Goal: Information Seeking & Learning: Check status

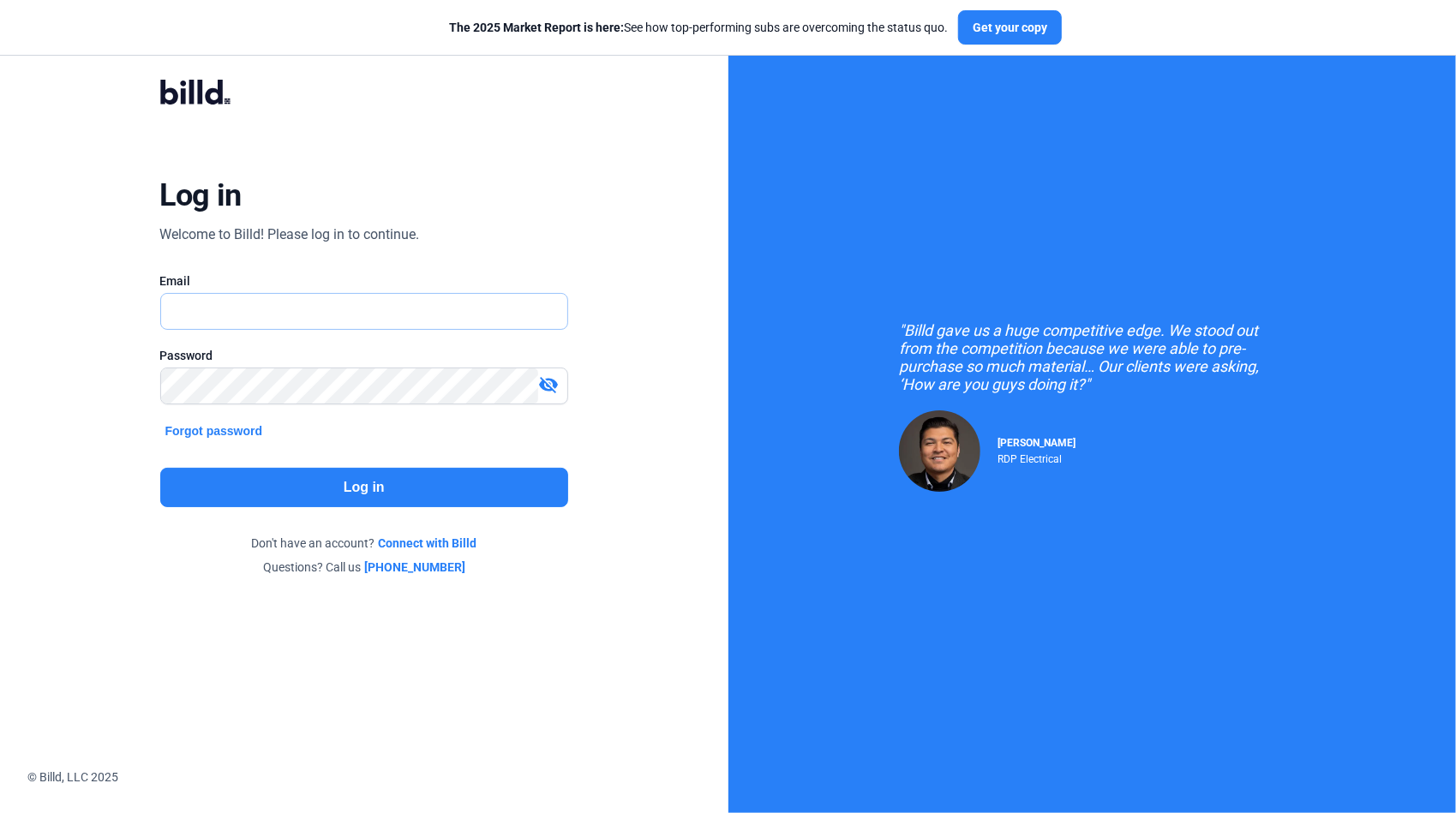
drag, startPoint x: 249, startPoint y: 317, endPoint x: 235, endPoint y: 302, distance: 20.5
click at [244, 309] on input "text" at bounding box center [355, 311] width 388 height 35
type input "[PERSON_NAME][EMAIL_ADDRESS][DOMAIN_NAME]"
click at [389, 492] on button "Log in" at bounding box center [364, 487] width 409 height 39
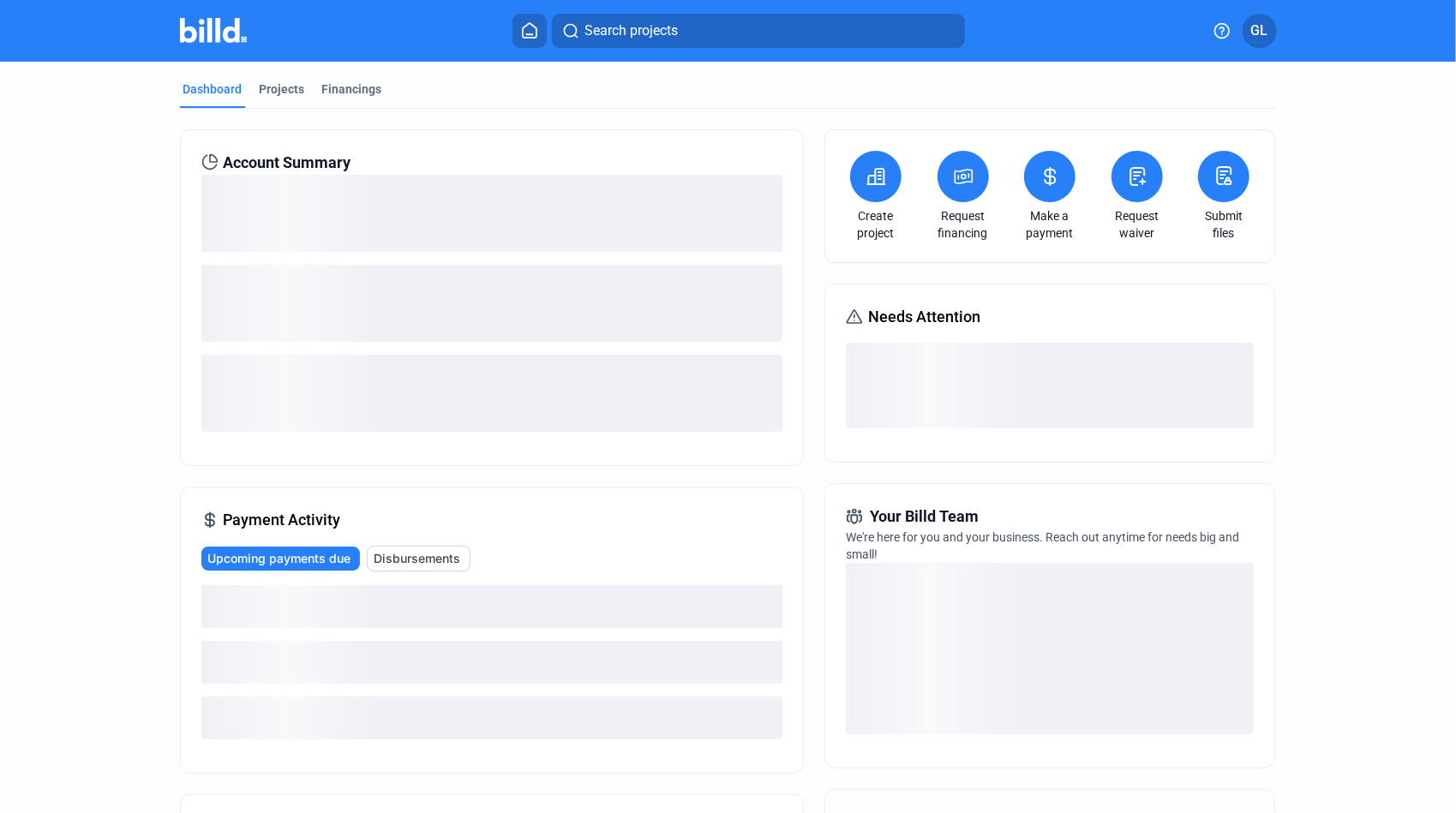
click at [605, 36] on span "Search projects" at bounding box center [631, 30] width 93 height 21
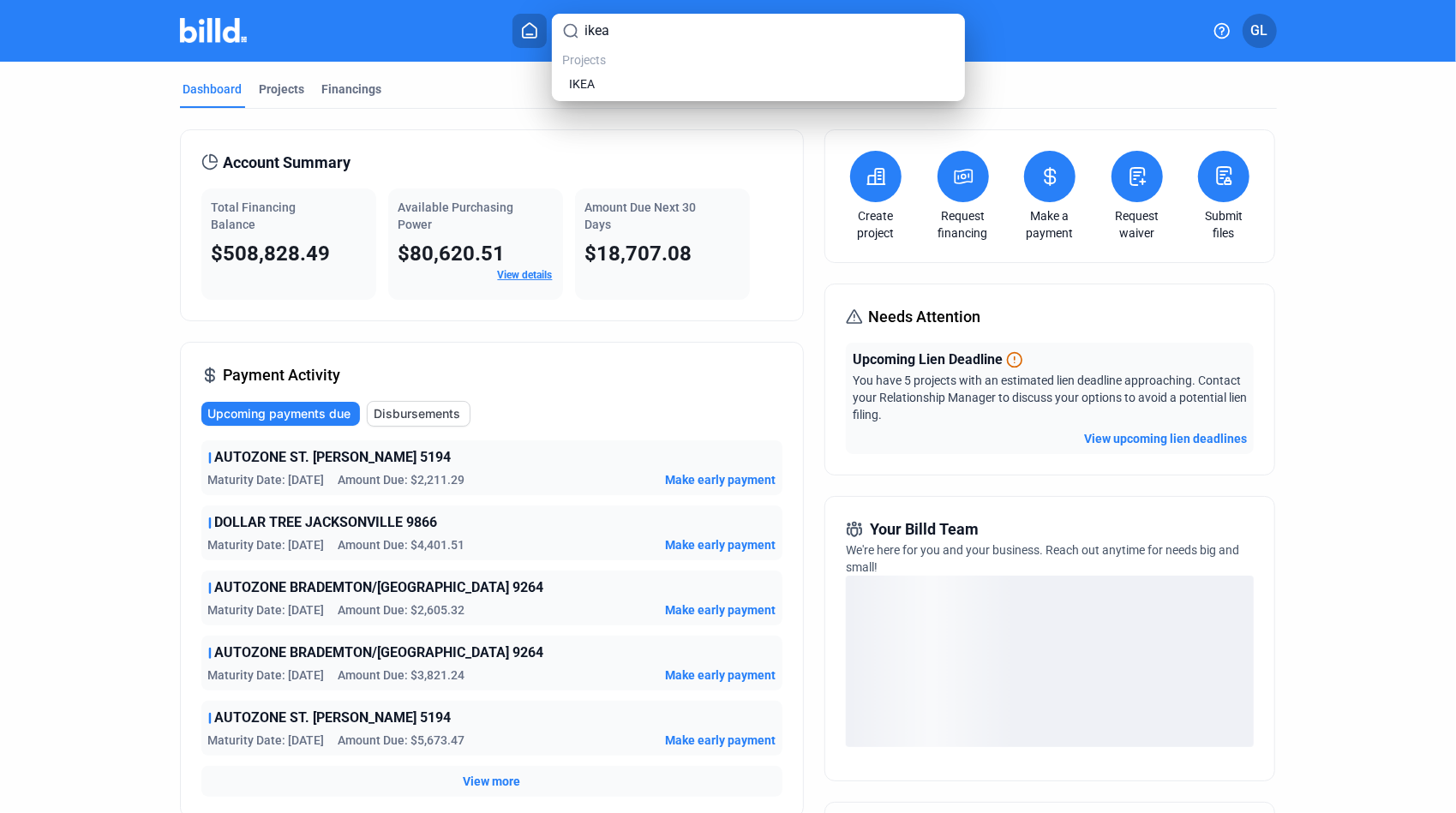
type input "ikea"
click at [588, 96] on div "ikea Projects IKEA" at bounding box center [758, 57] width 413 height 87
click at [581, 83] on span "IKEA" at bounding box center [582, 83] width 26 height 17
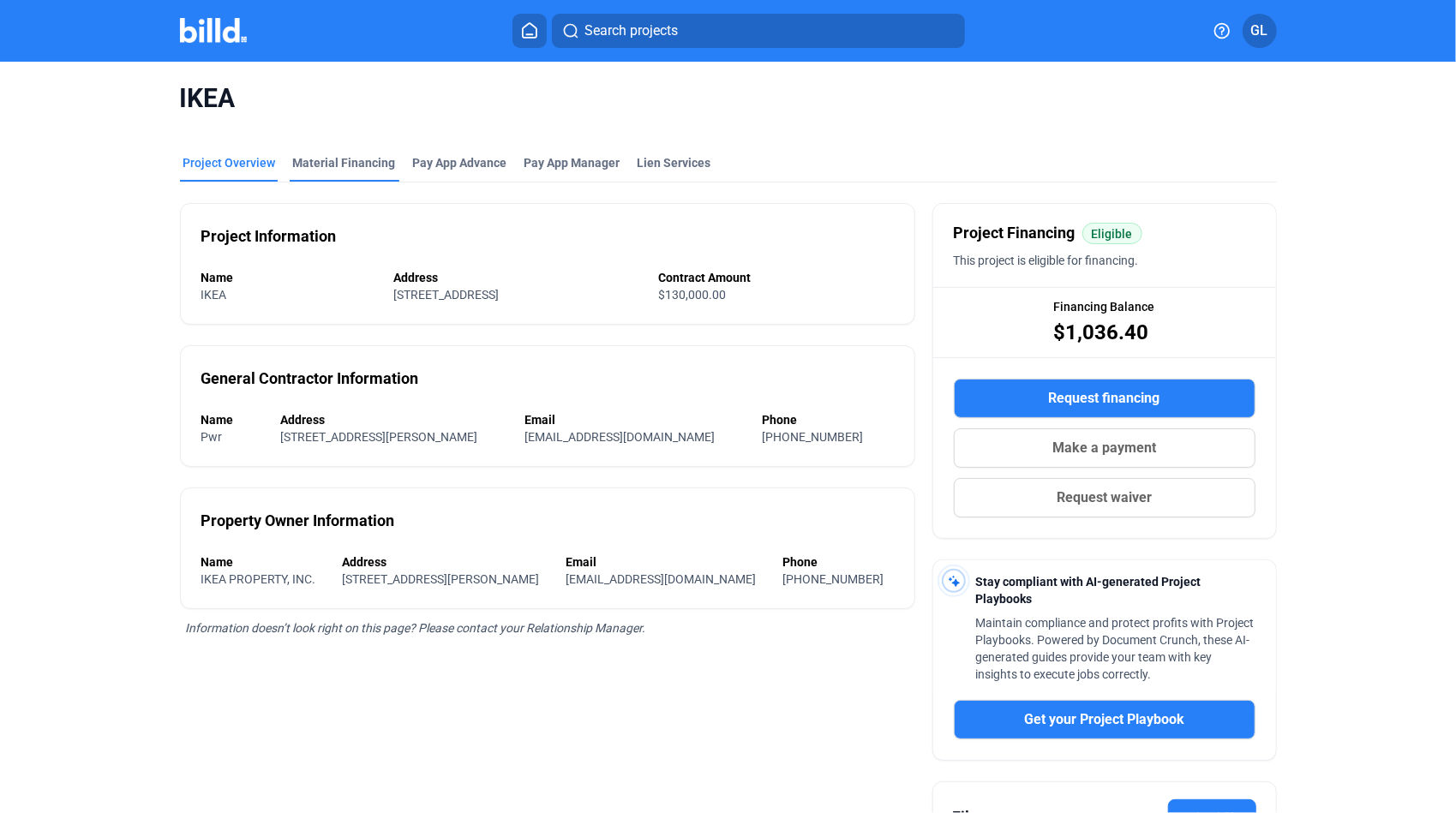
click at [341, 163] on div "Material Financing" at bounding box center [344, 162] width 103 height 17
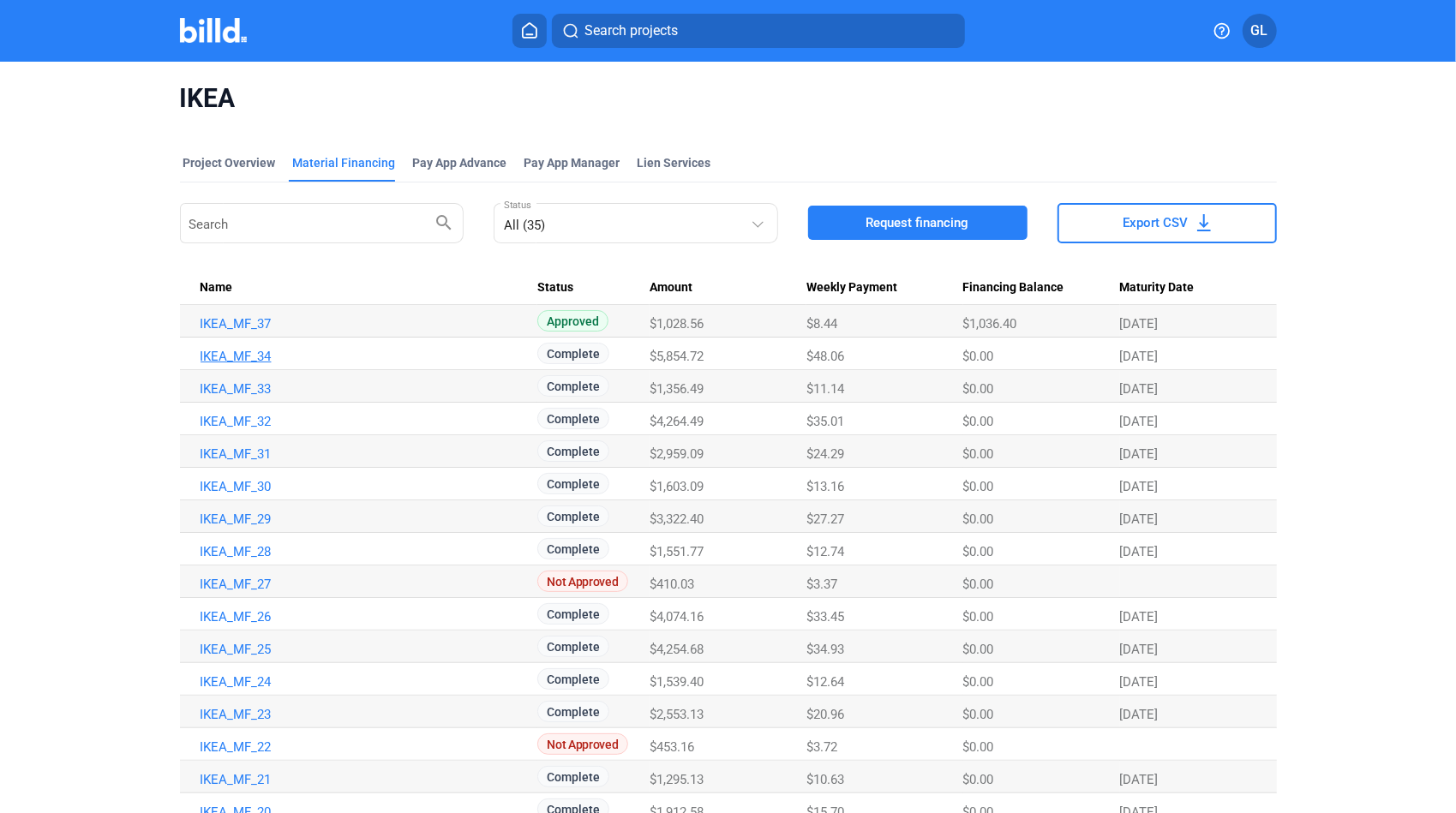
click at [245, 359] on link "IKEA_MF_34" at bounding box center [366, 356] width 332 height 16
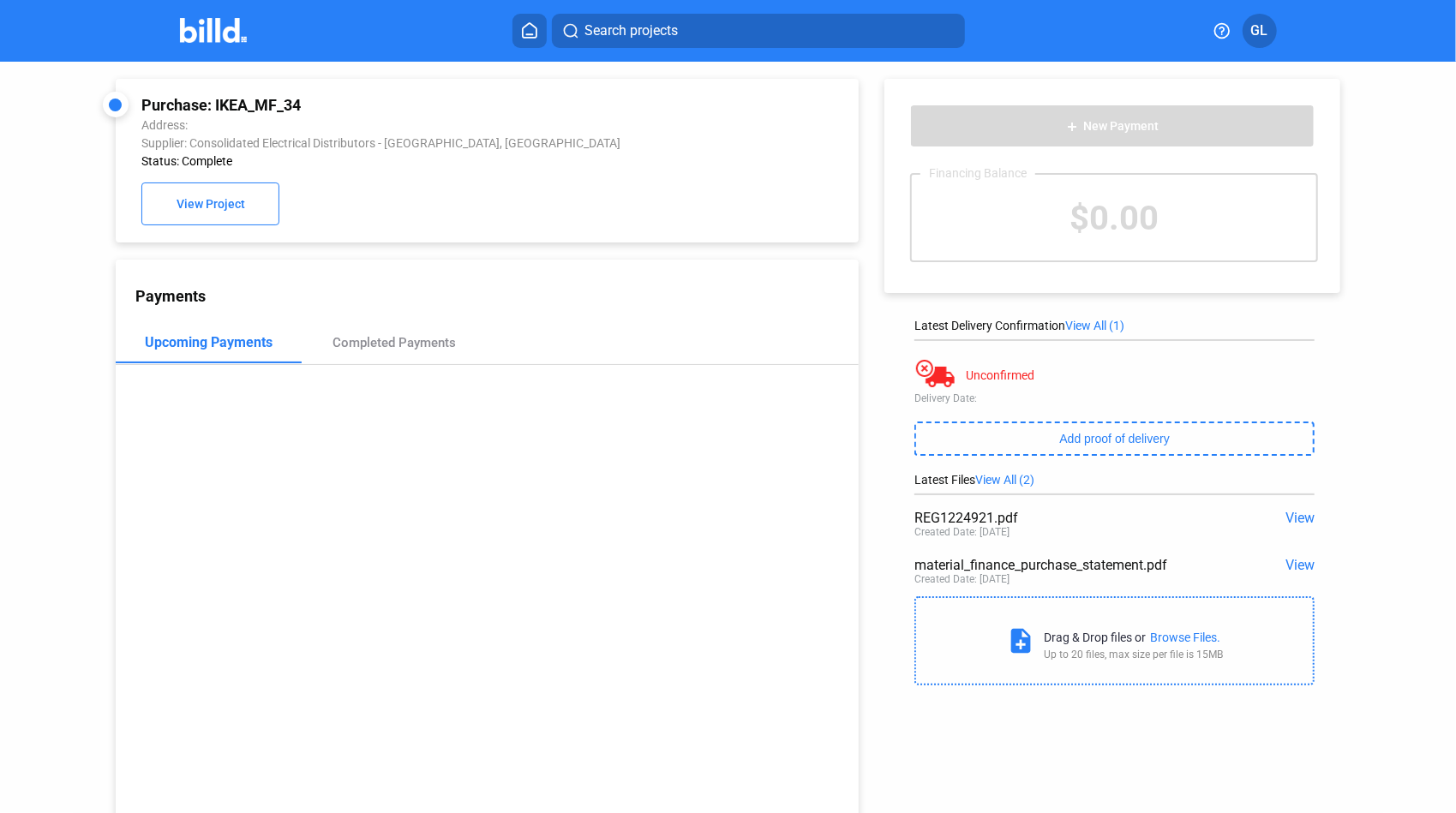
click at [1287, 518] on span "View" at bounding box center [1300, 517] width 29 height 17
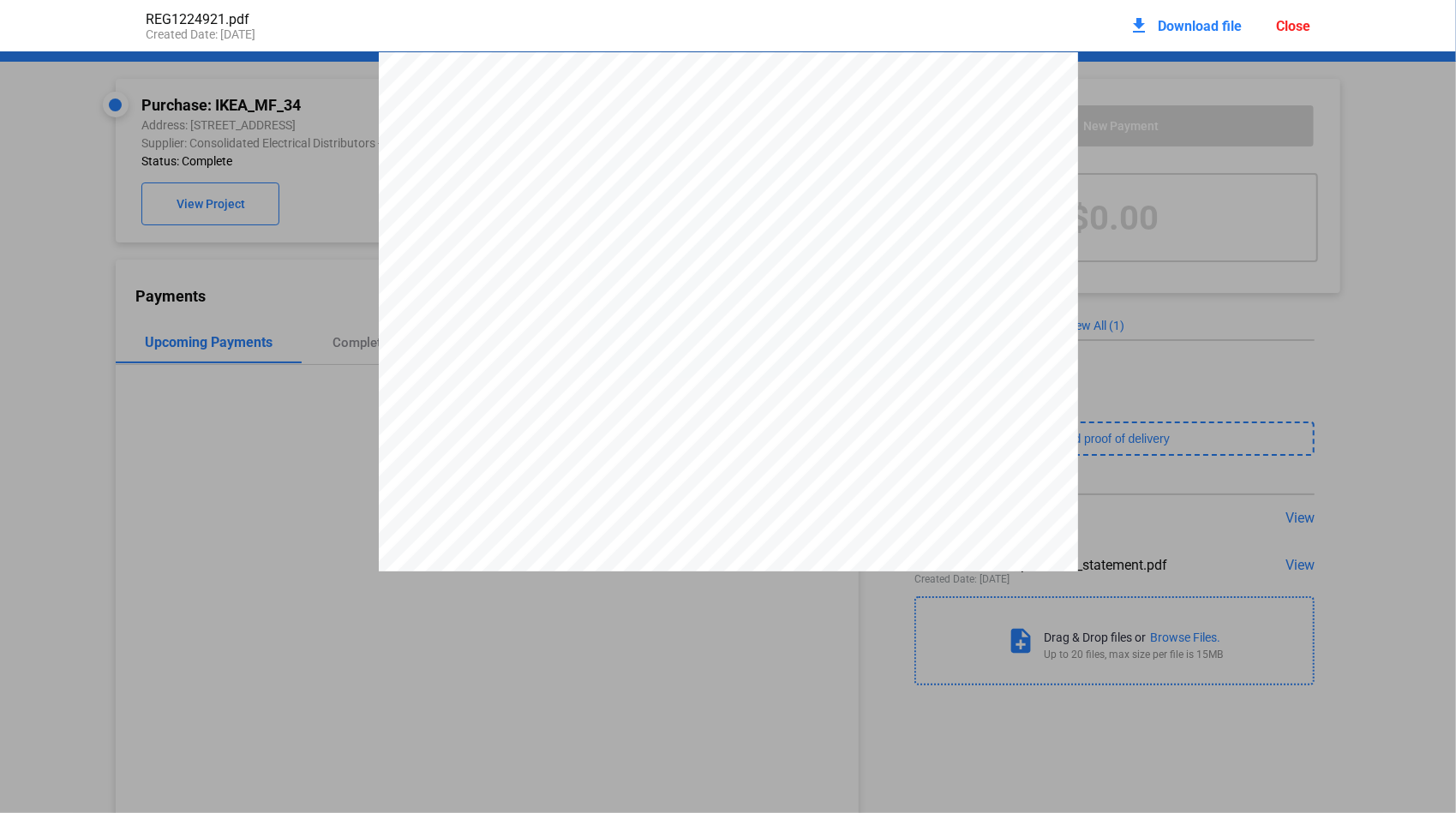
drag, startPoint x: 886, startPoint y: 136, endPoint x: 944, endPoint y: 137, distance: 58.0
click at [944, 133] on span "5617-1224921" at bounding box center [920, 128] width 60 height 10
drag, startPoint x: 944, startPoint y: 137, endPoint x: 935, endPoint y: 134, distance: 9.5
click at [1292, 26] on div "Close" at bounding box center [1293, 26] width 34 height 17
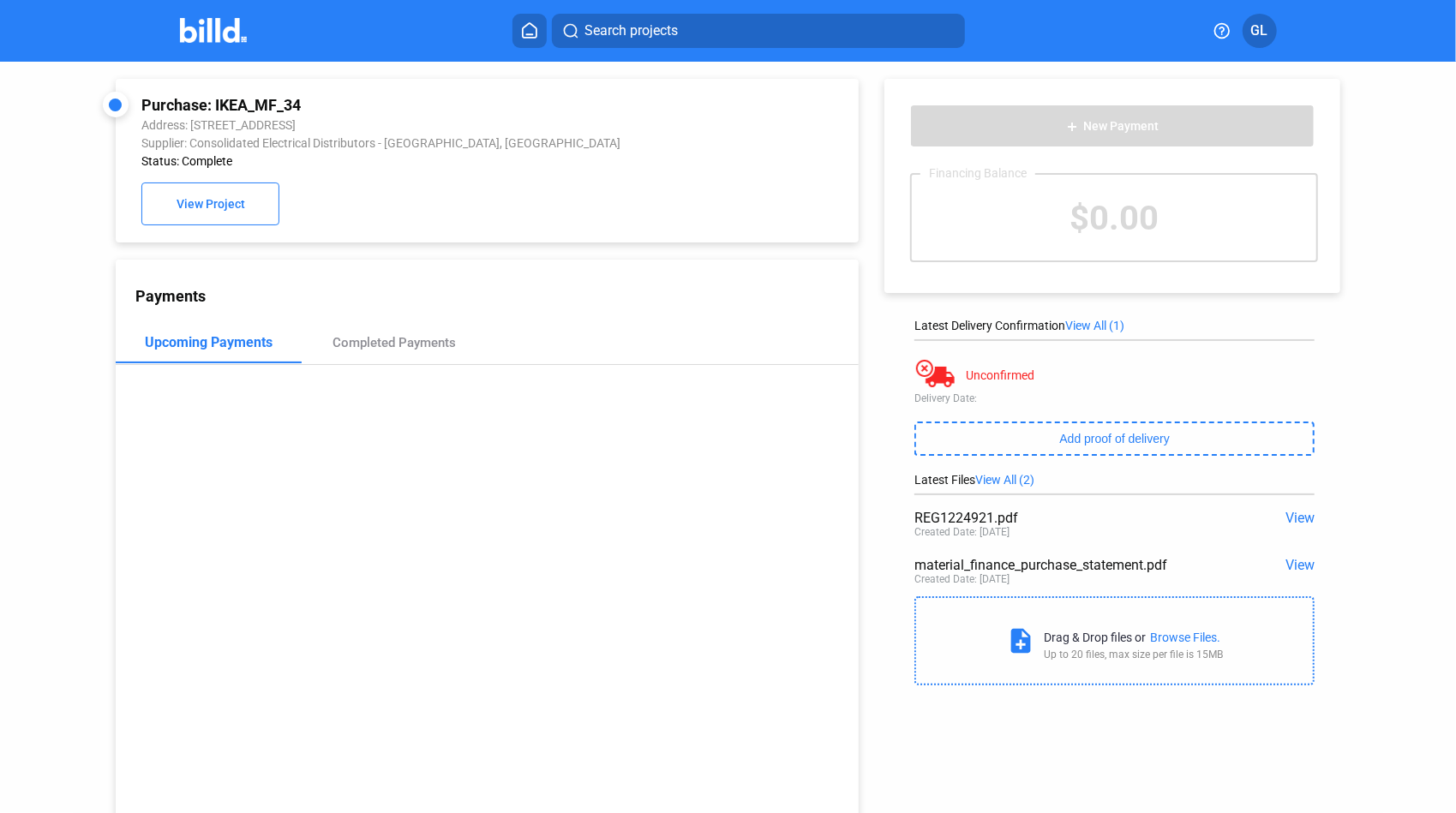
click at [601, 36] on span "Search projects" at bounding box center [631, 30] width 93 height 21
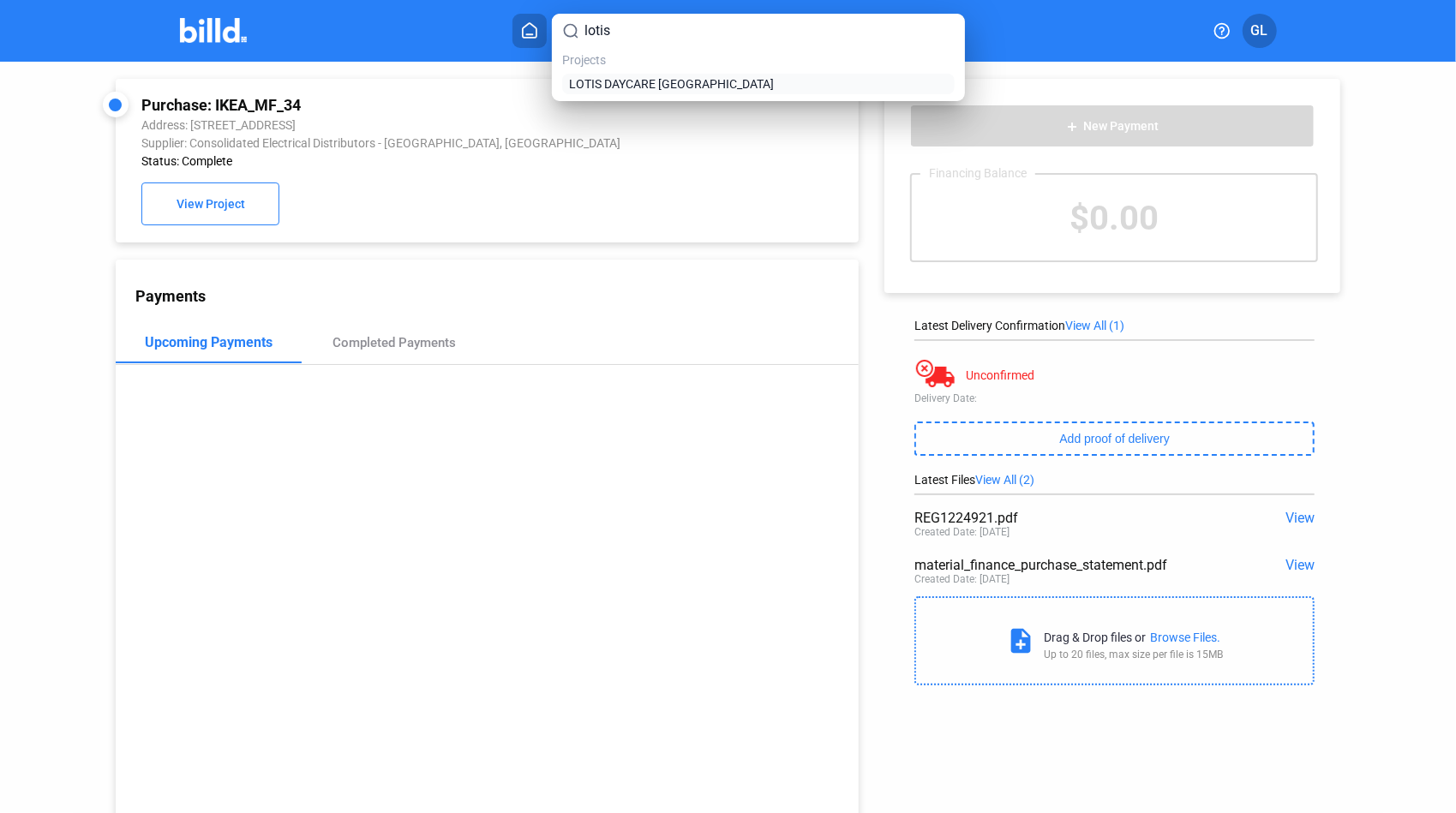
type input "lotis"
click at [592, 93] on div "LOTIS DAYCARE WELLINGTON" at bounding box center [758, 83] width 393 height 21
click at [621, 83] on span "LOTIS DAYCARE WELLINGTON" at bounding box center [671, 83] width 204 height 17
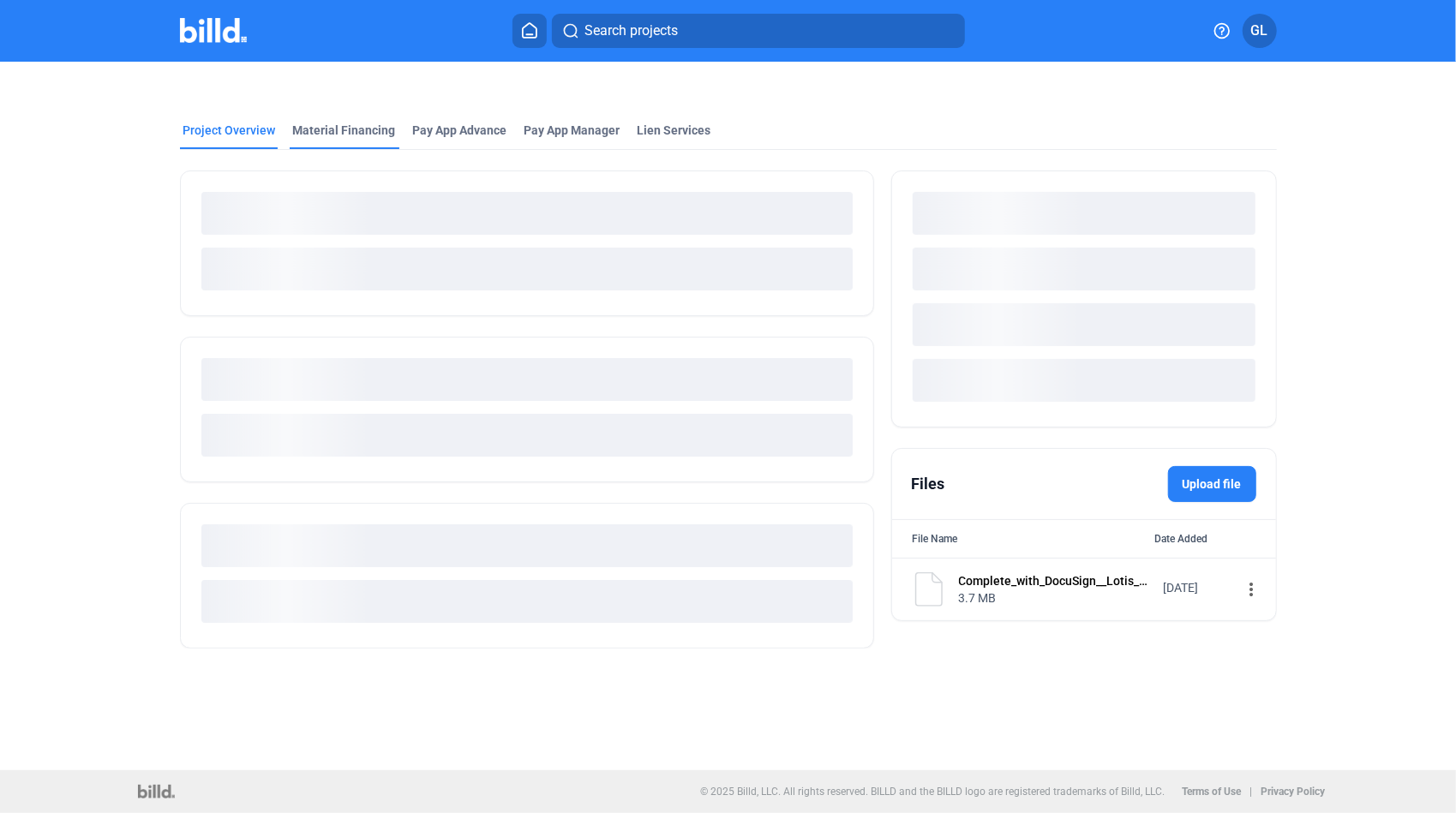
click at [370, 125] on div "Material Financing" at bounding box center [344, 130] width 103 height 17
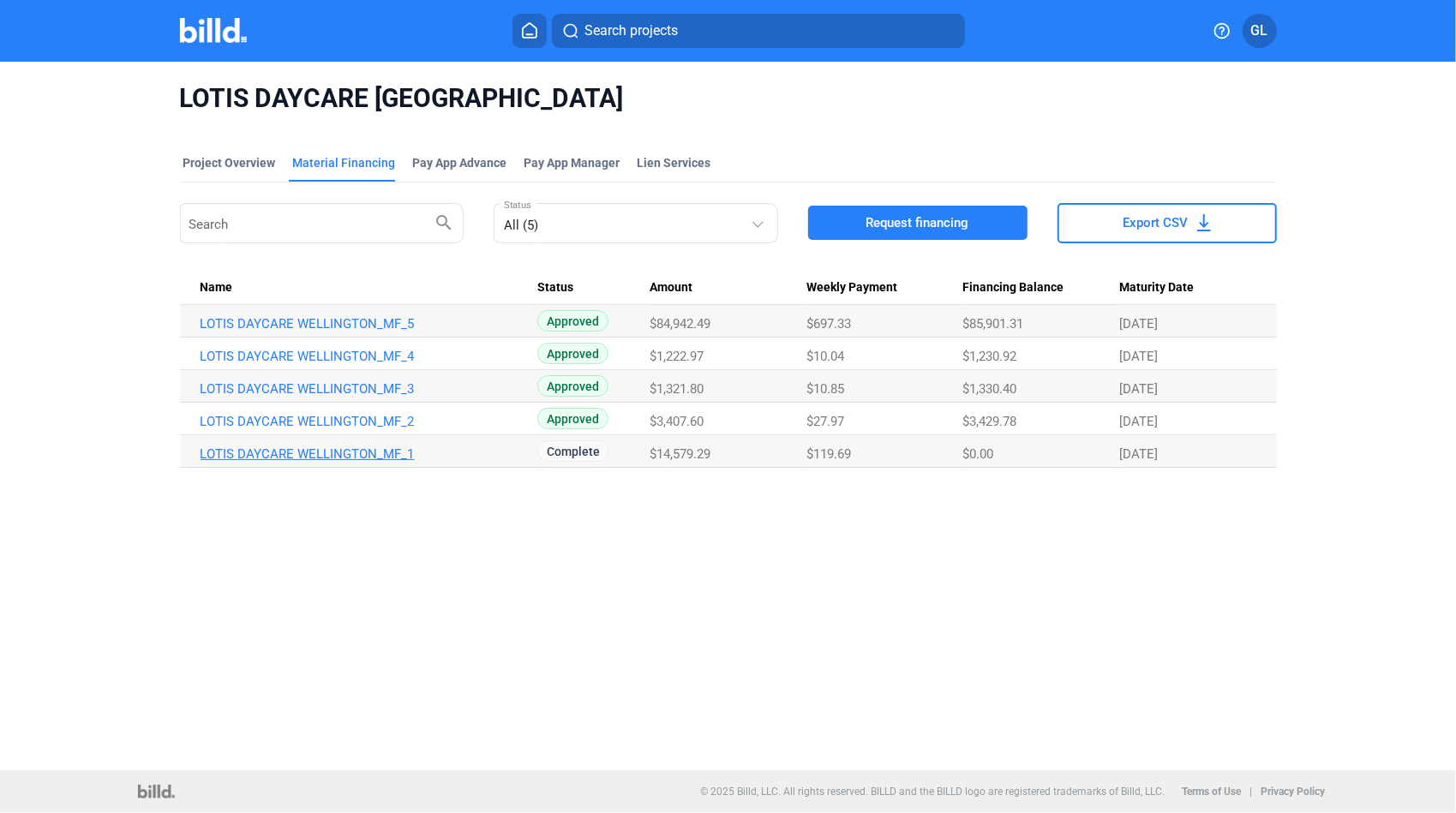
click at [305, 455] on link "LOTIS DAYCARE WELLINGTON_MF_1" at bounding box center [366, 454] width 332 height 16
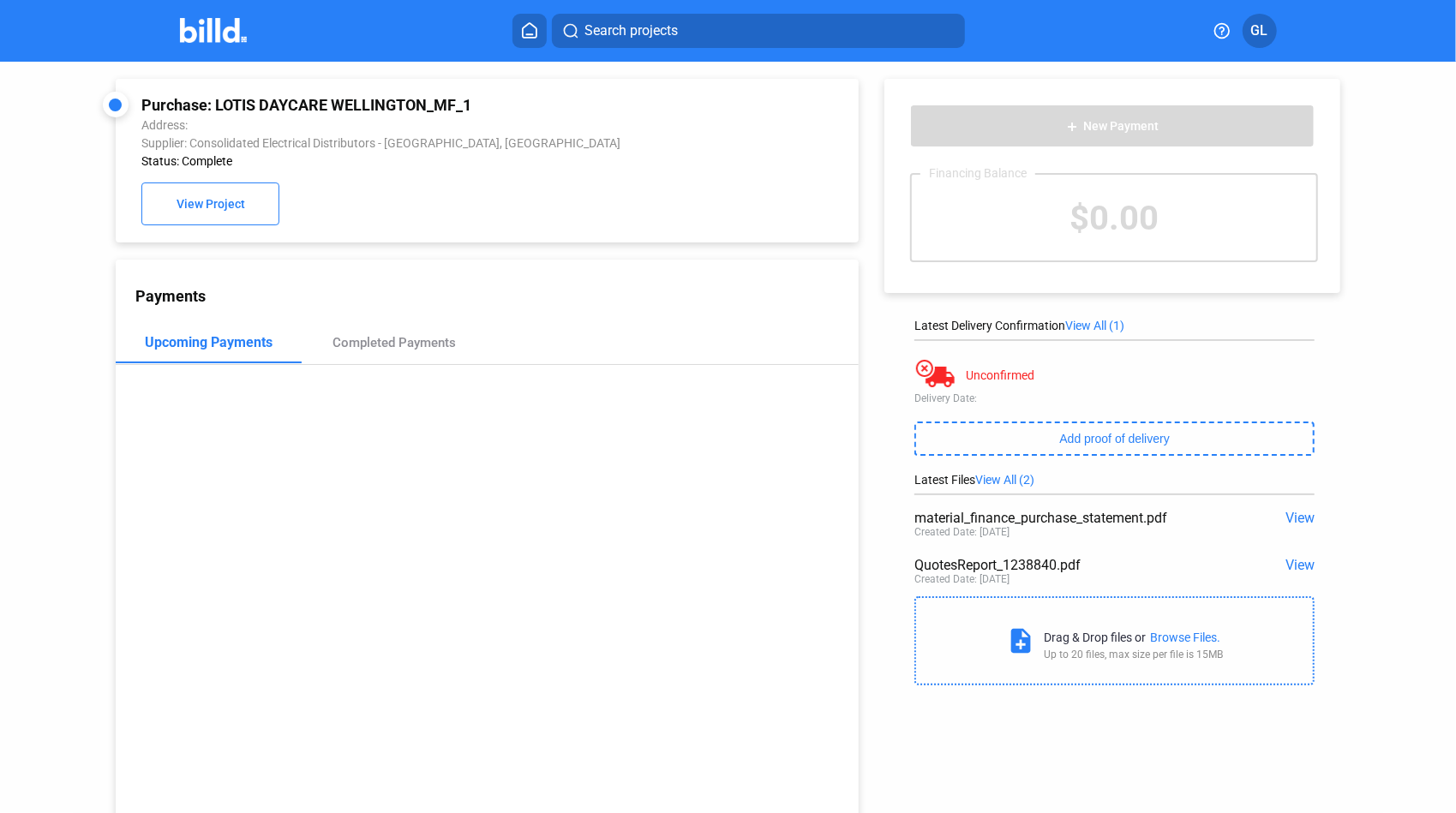
click at [1289, 567] on span "View" at bounding box center [1300, 565] width 29 height 17
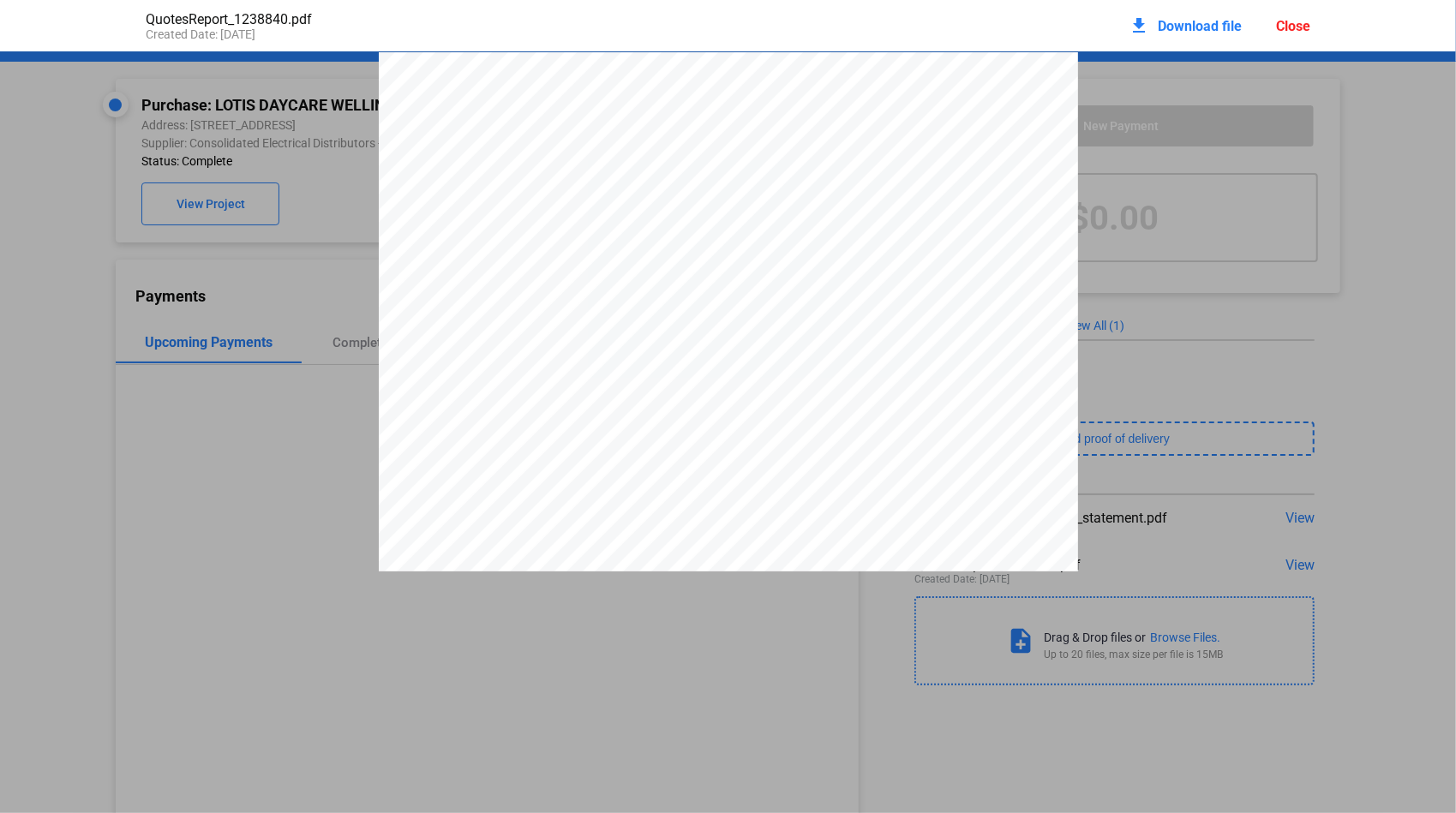
scroll to position [9, 0]
click at [1292, 25] on div "Close" at bounding box center [1293, 26] width 34 height 17
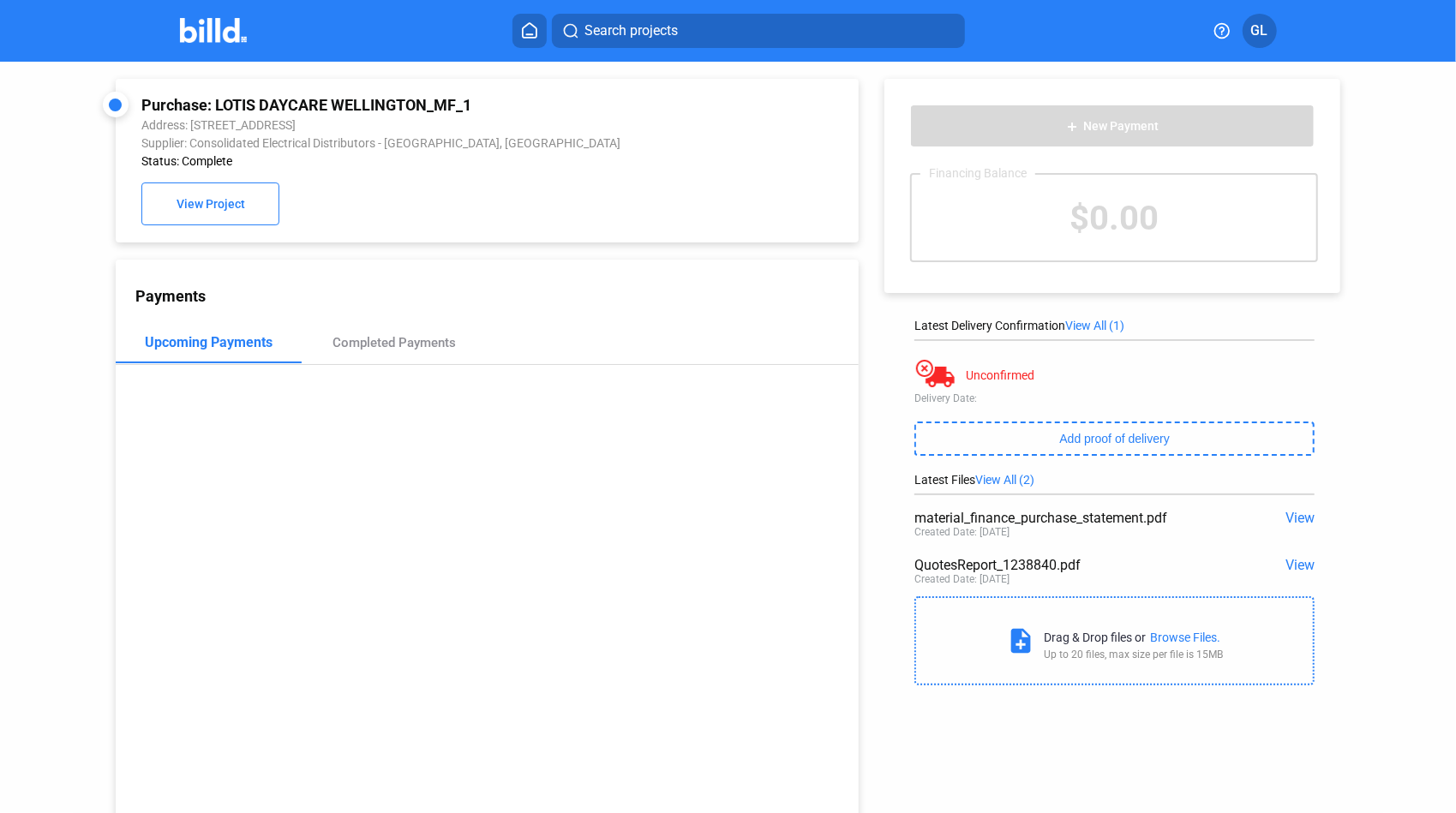
drag, startPoint x: 649, startPoint y: 32, endPoint x: 644, endPoint y: 23, distance: 10.3
click at [644, 23] on span "Search projects" at bounding box center [631, 30] width 93 height 21
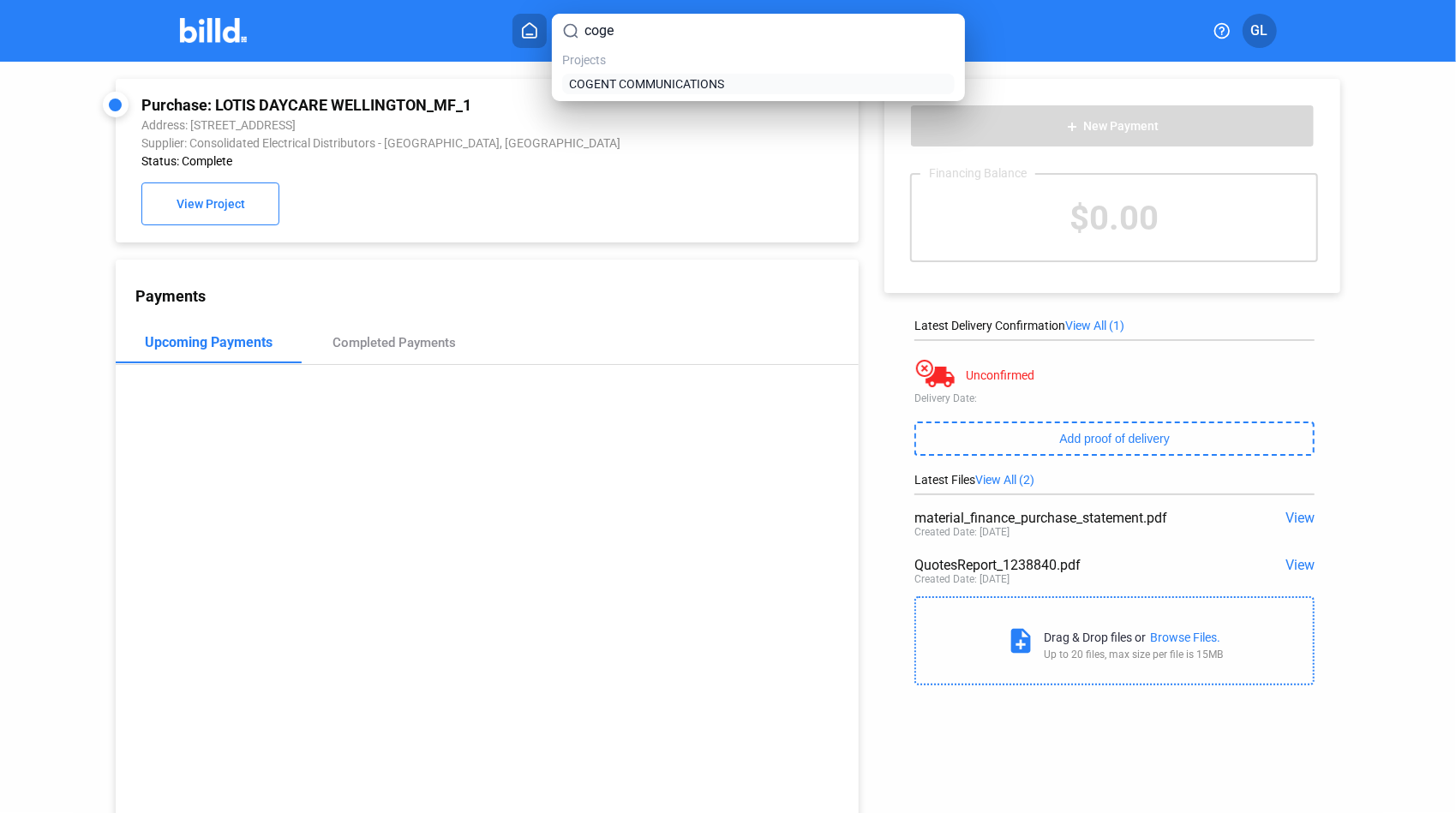
type input "coge"
click at [677, 88] on span "COGENT COMMUNICATIONS" at bounding box center [646, 83] width 155 height 17
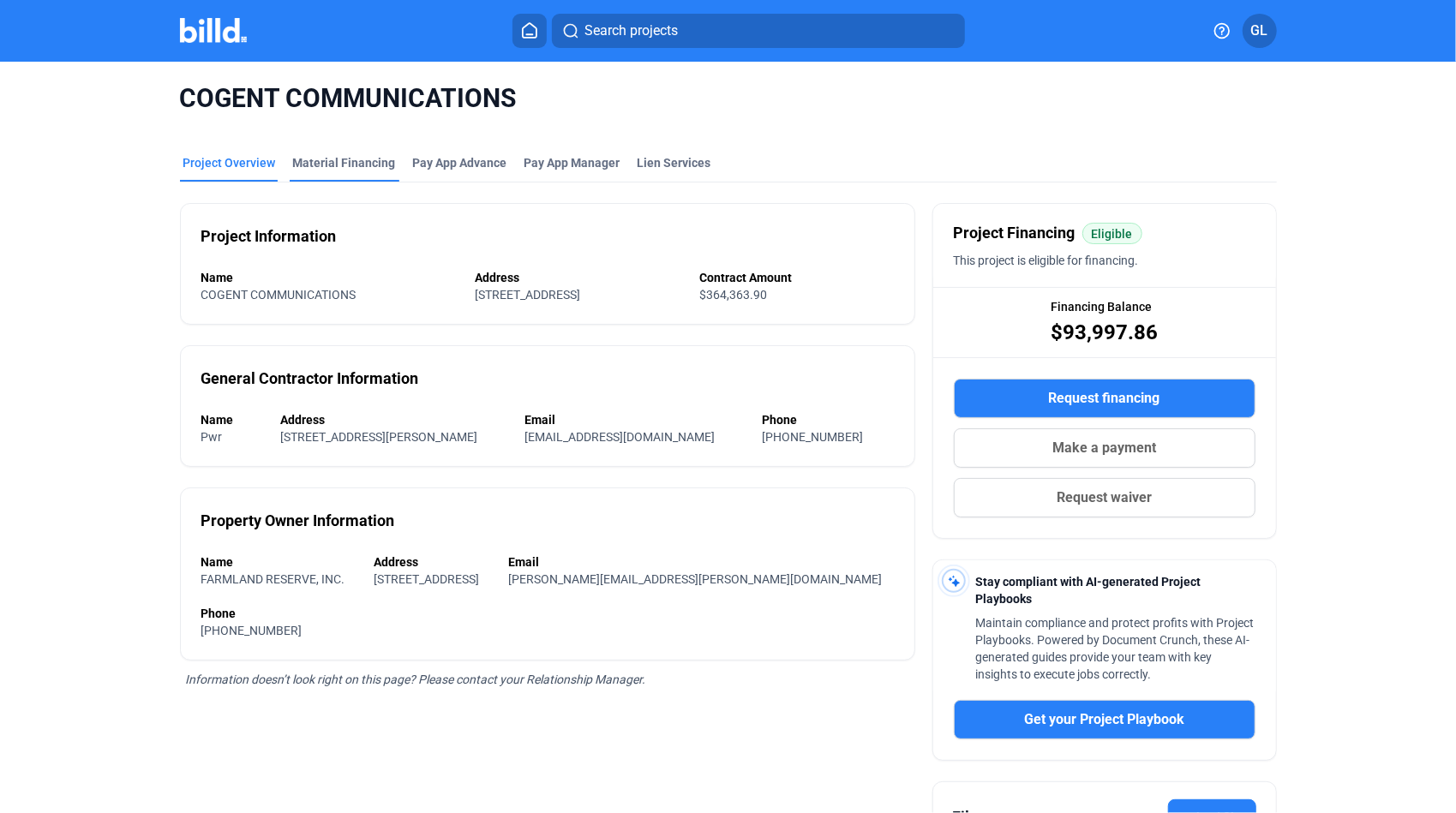
click at [331, 166] on div "Material Financing" at bounding box center [344, 162] width 103 height 17
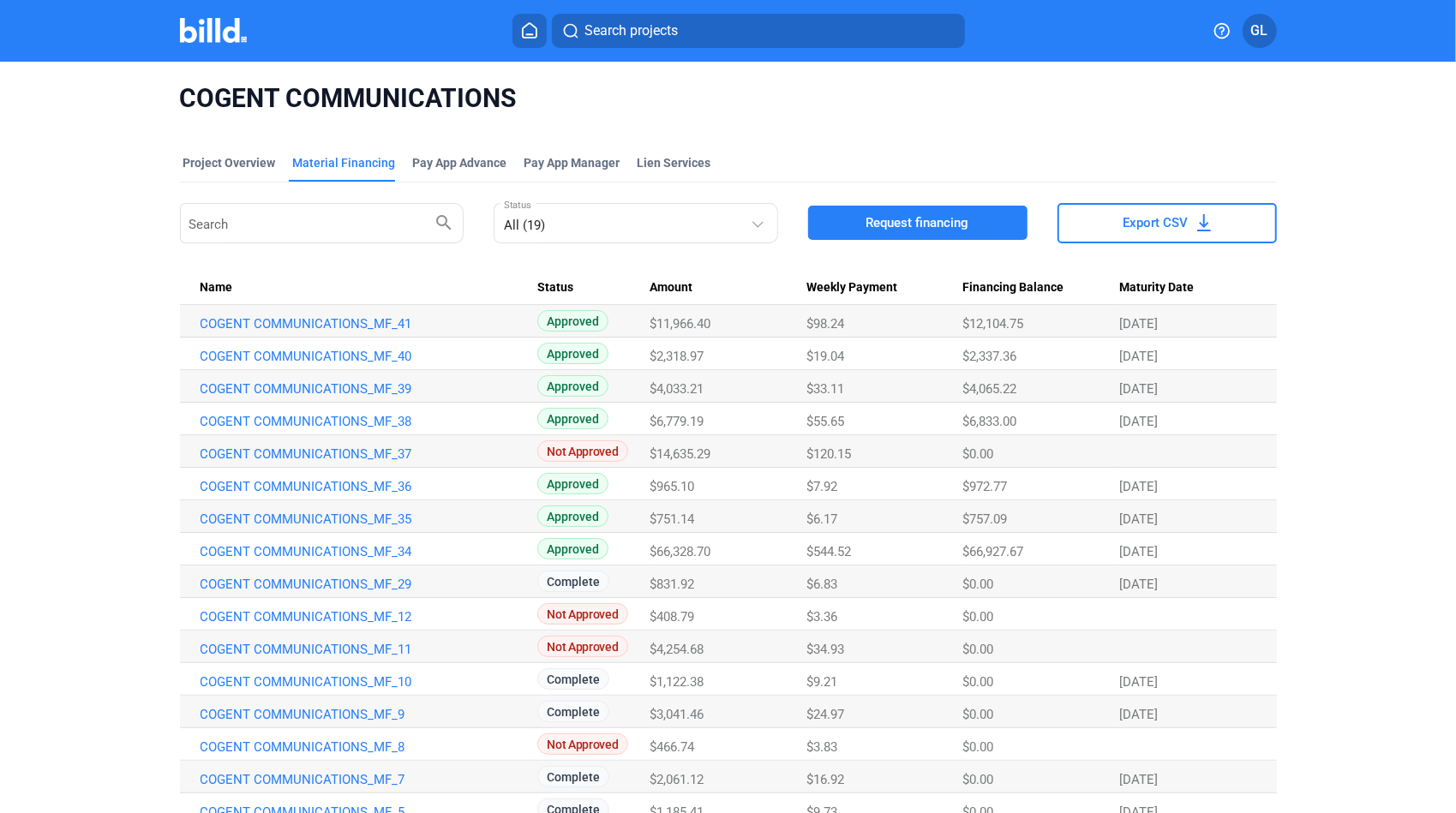
click at [627, 19] on button "Search projects" at bounding box center [758, 30] width 413 height 34
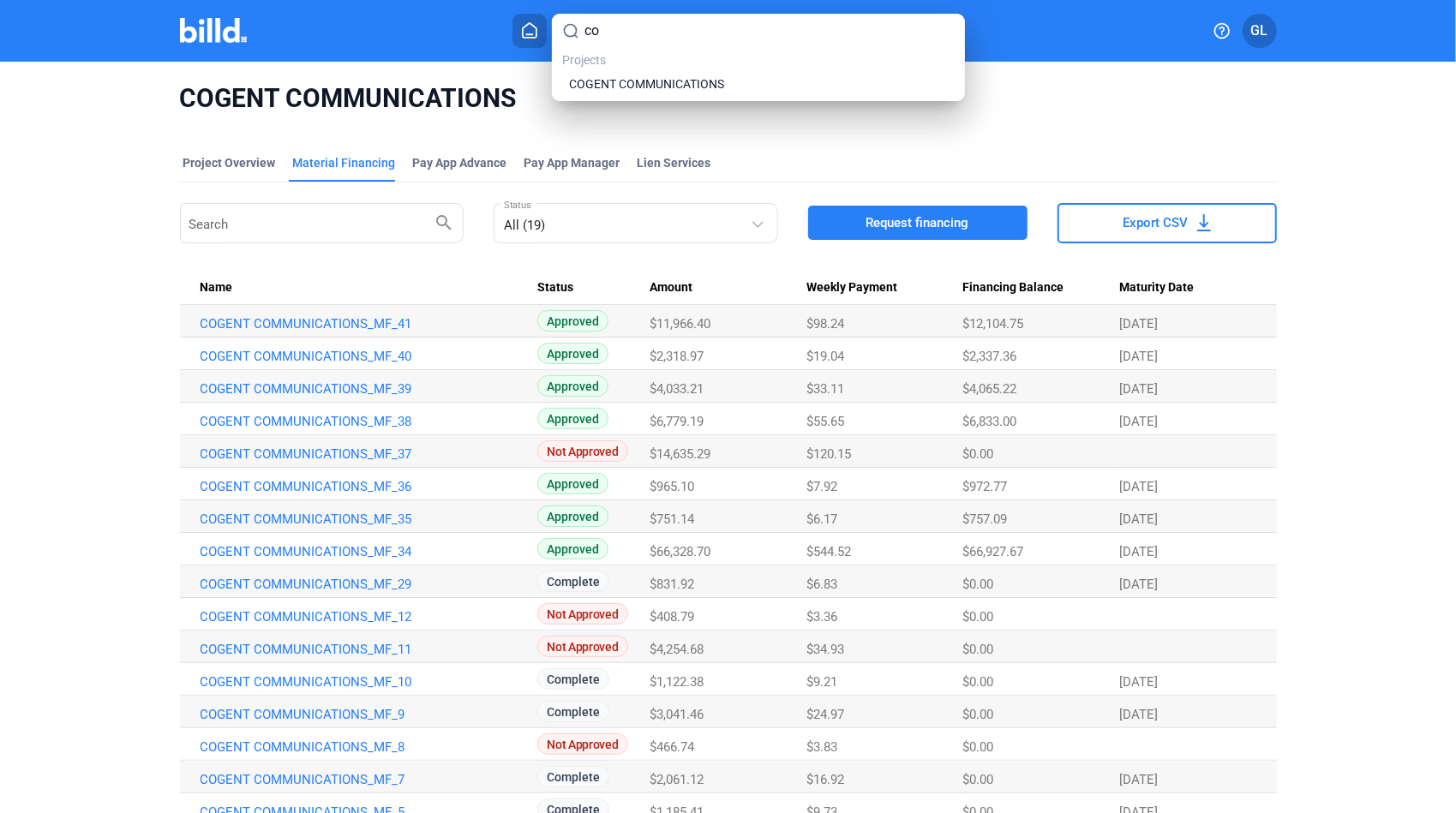
type input "c"
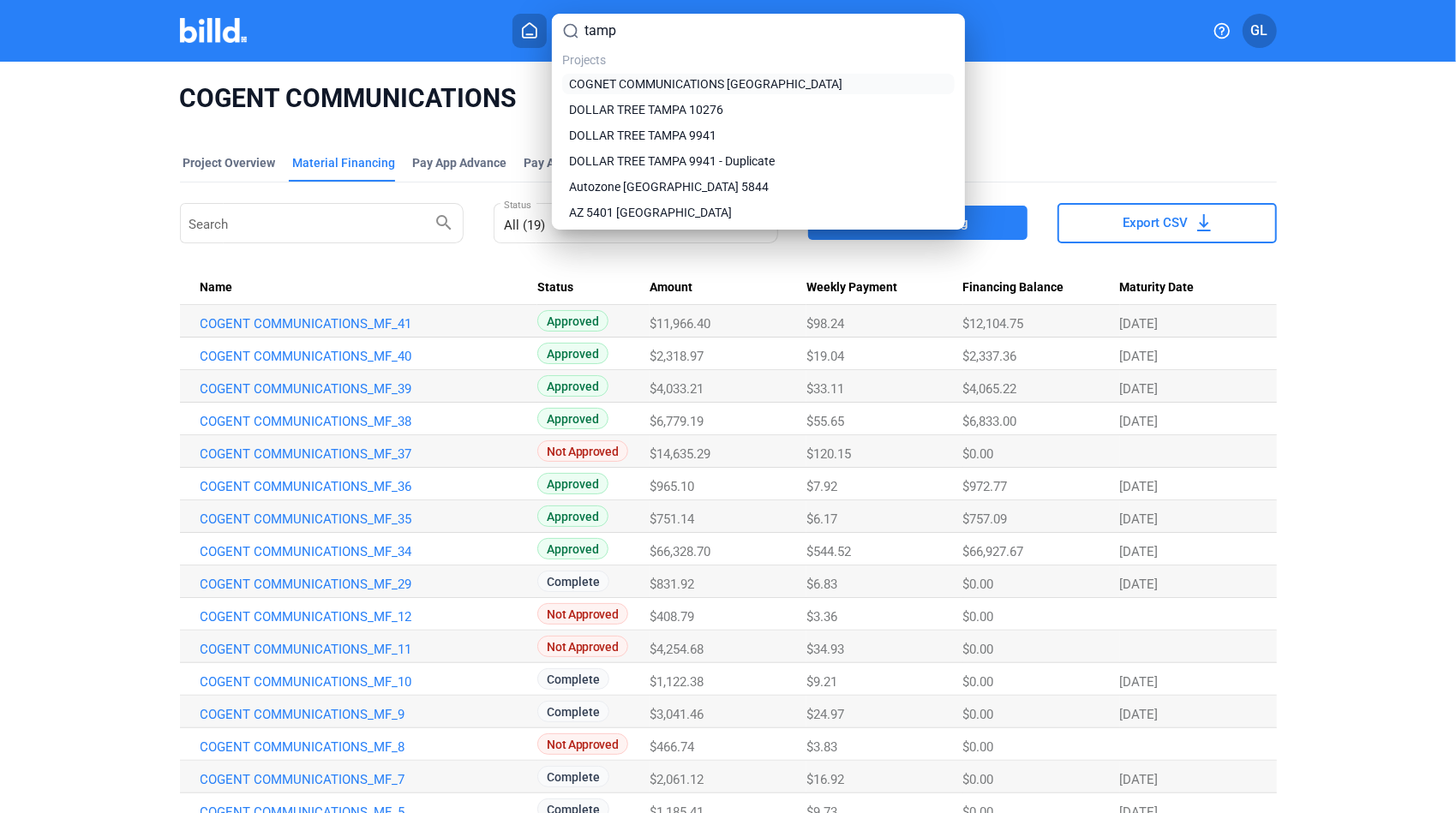
type input "tamp"
click at [641, 81] on span "COGNET COMMUNICATIONS [GEOGRAPHIC_DATA]" at bounding box center [705, 83] width 273 height 17
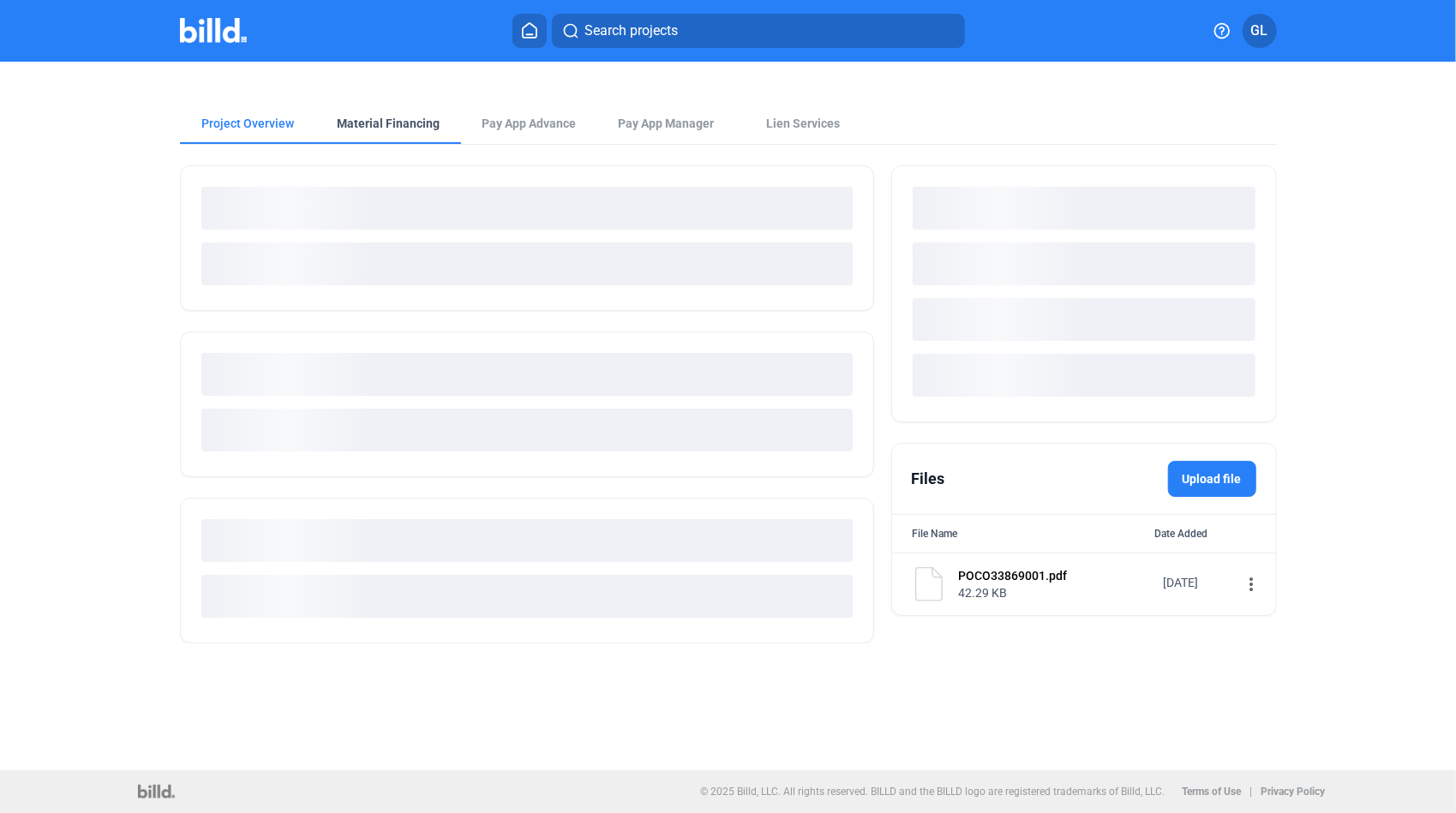
click at [397, 124] on div "Project Overview Material Financing Pay App Advance Pay App Manager Lien Servic…" at bounding box center [728, 362] width 1223 height 602
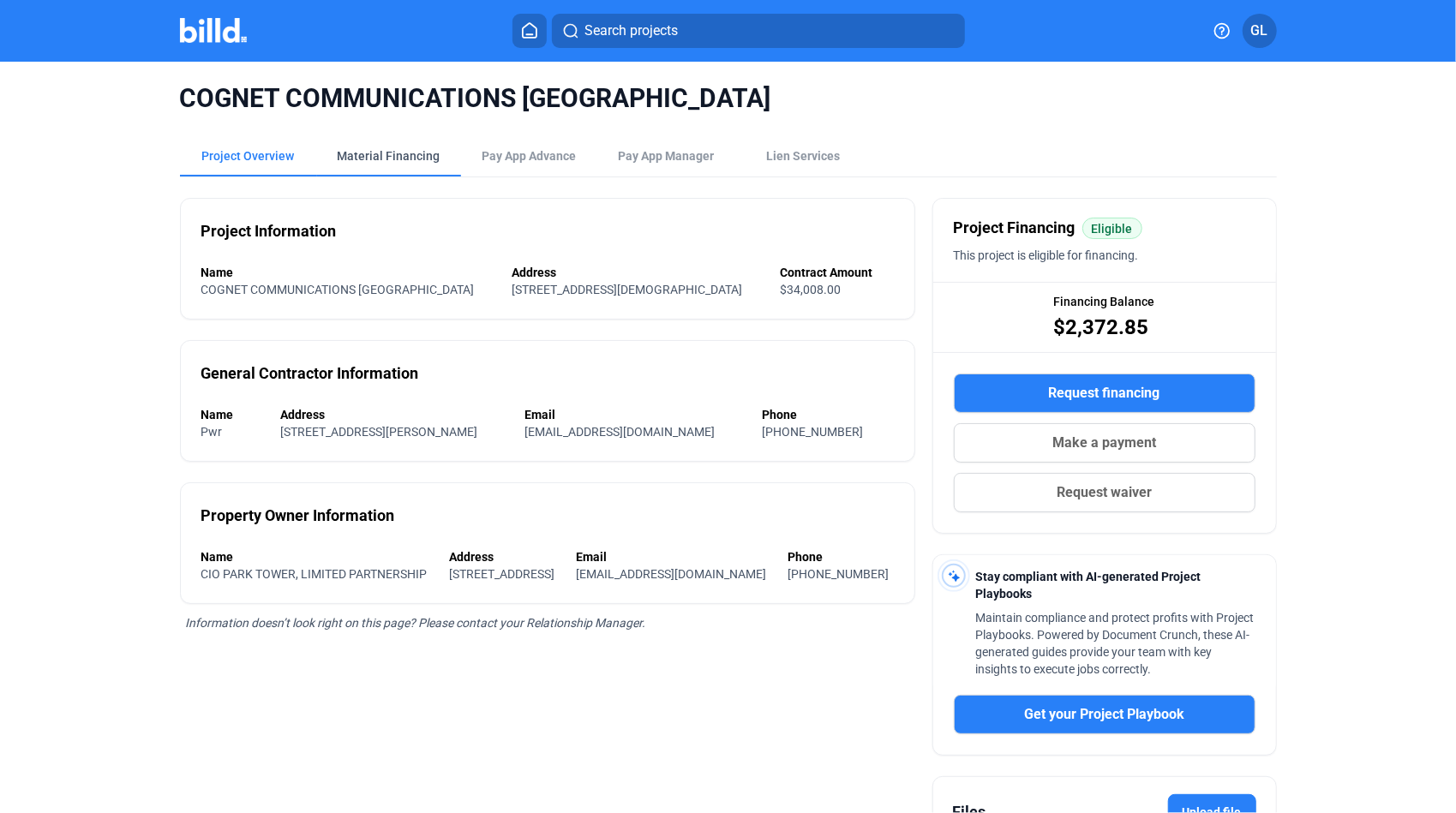
click at [406, 155] on div "Material Financing" at bounding box center [389, 155] width 103 height 17
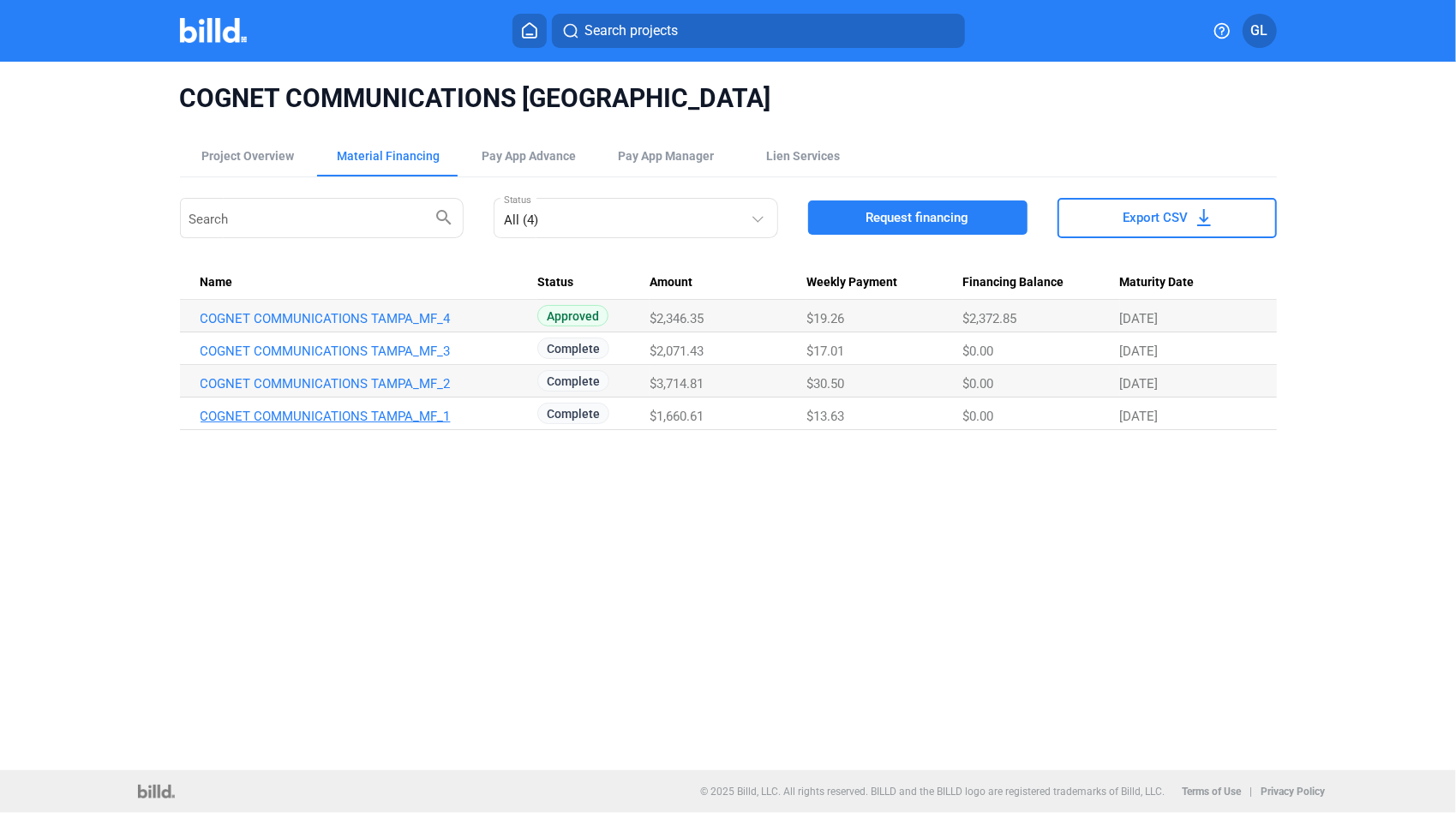
click at [338, 413] on link "COGNET COMMUNICATIONS TAMPA_MF_1" at bounding box center [366, 416] width 332 height 16
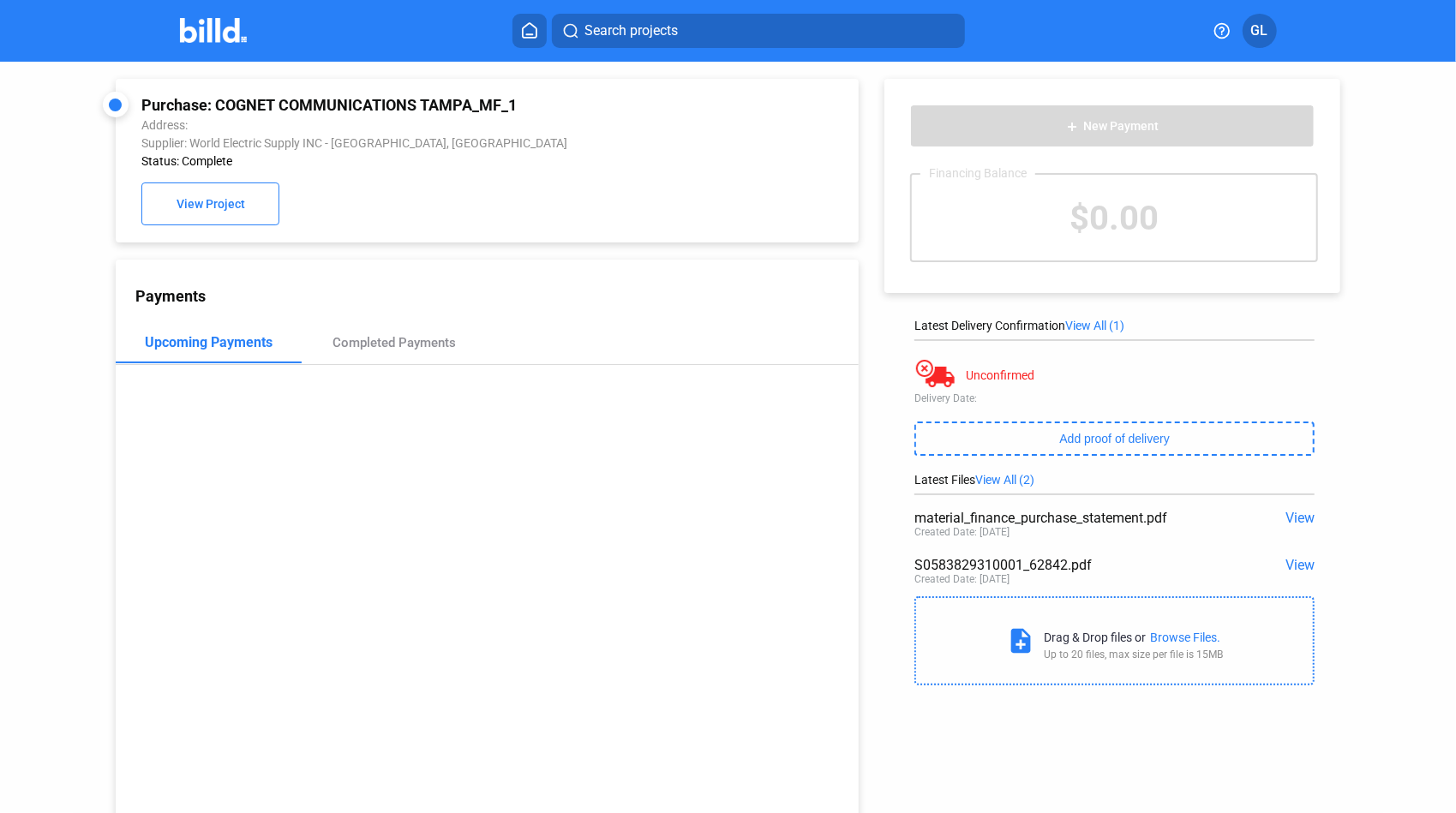
click at [1285, 560] on span "View" at bounding box center [1300, 565] width 29 height 17
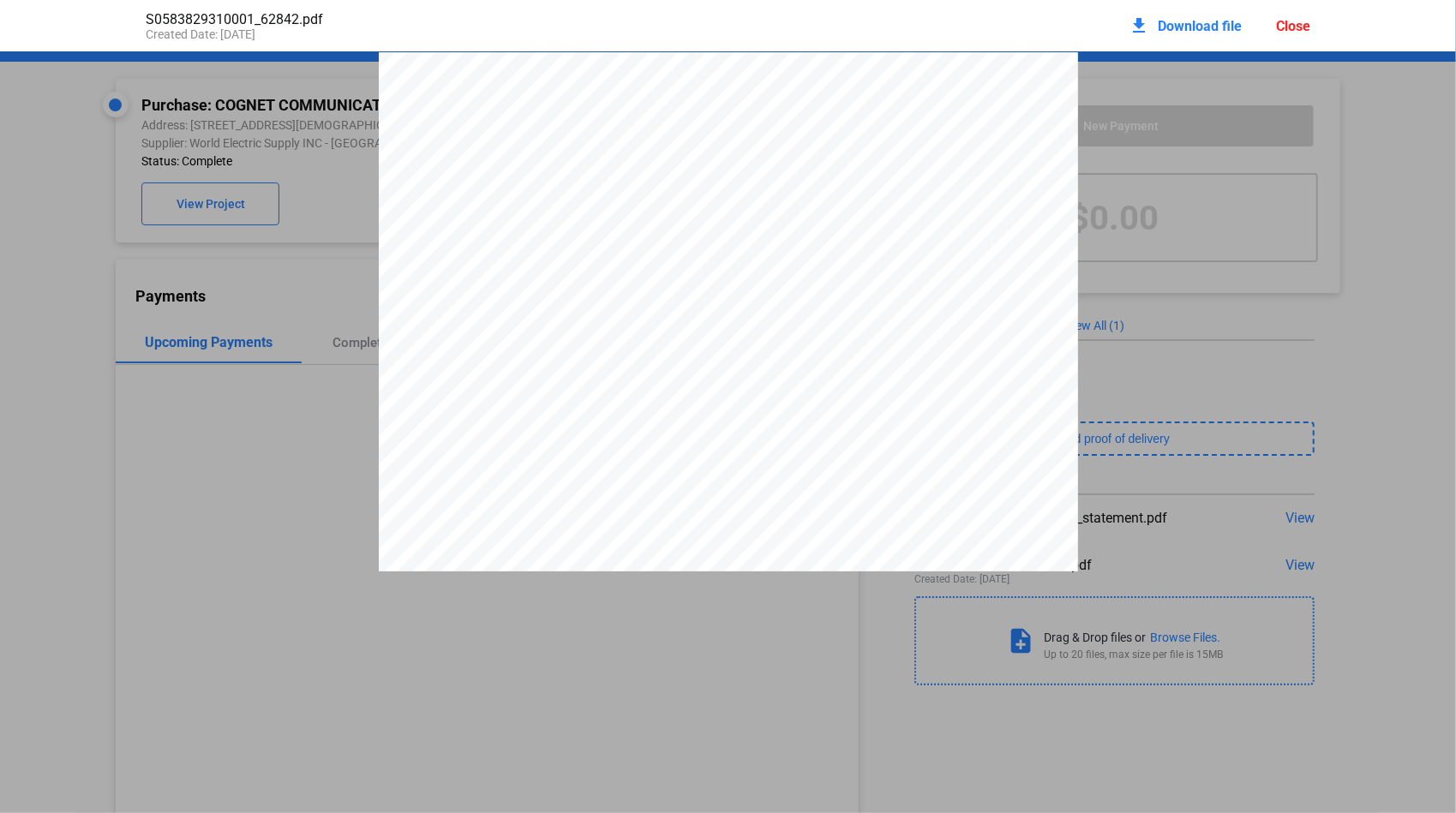
scroll to position [9, 0]
drag, startPoint x: 946, startPoint y: 149, endPoint x: 1026, endPoint y: 150, distance: 80.0
click at [1026, 146] on span "S058382931" at bounding box center [995, 139] width 90 height 14
drag, startPoint x: 1026, startPoint y: 150, endPoint x: 1005, endPoint y: 147, distance: 21.2
drag, startPoint x: 1285, startPoint y: 29, endPoint x: 1235, endPoint y: 29, distance: 50.0
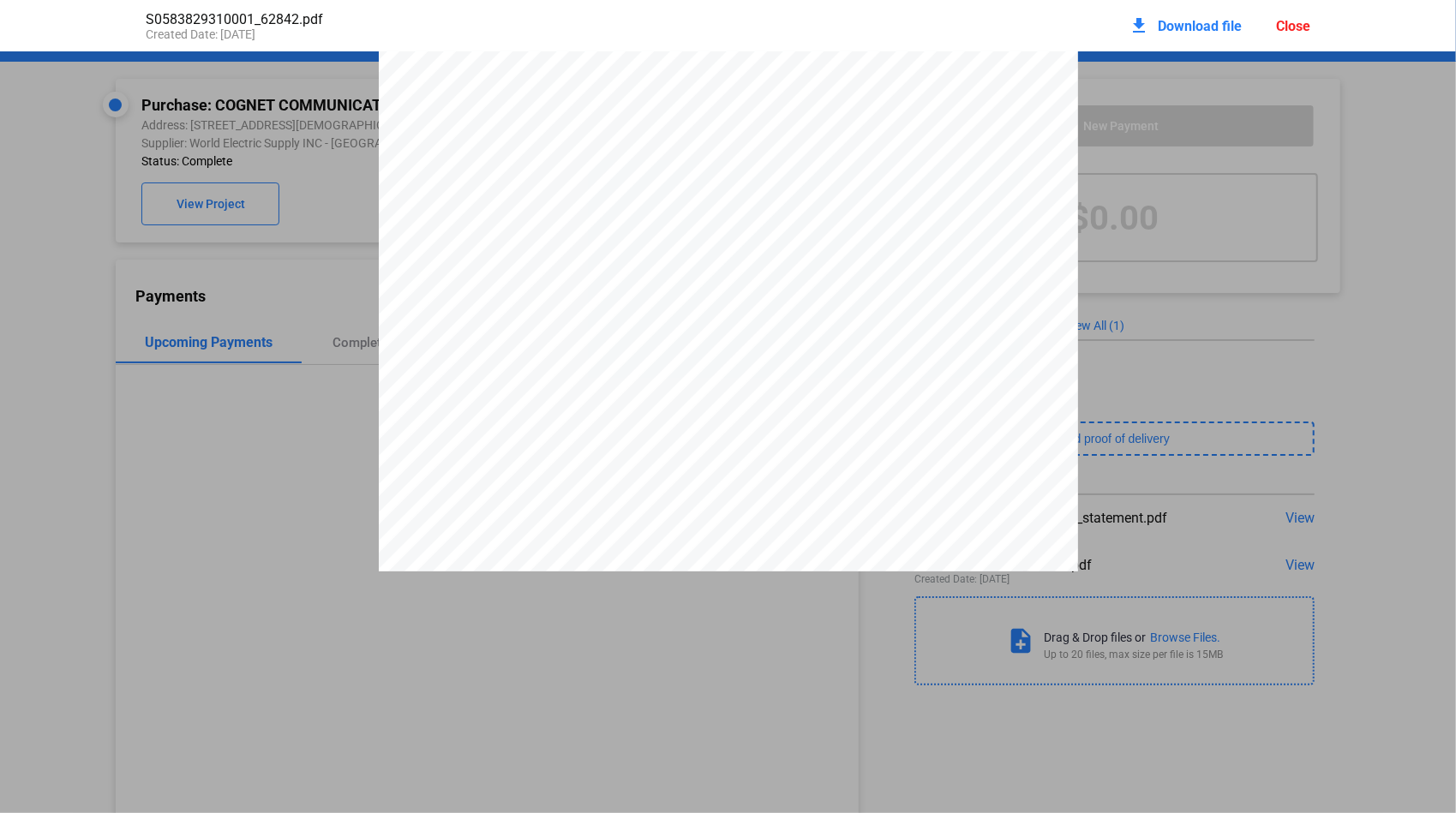
click at [1285, 29] on div "Close" at bounding box center [1293, 26] width 34 height 17
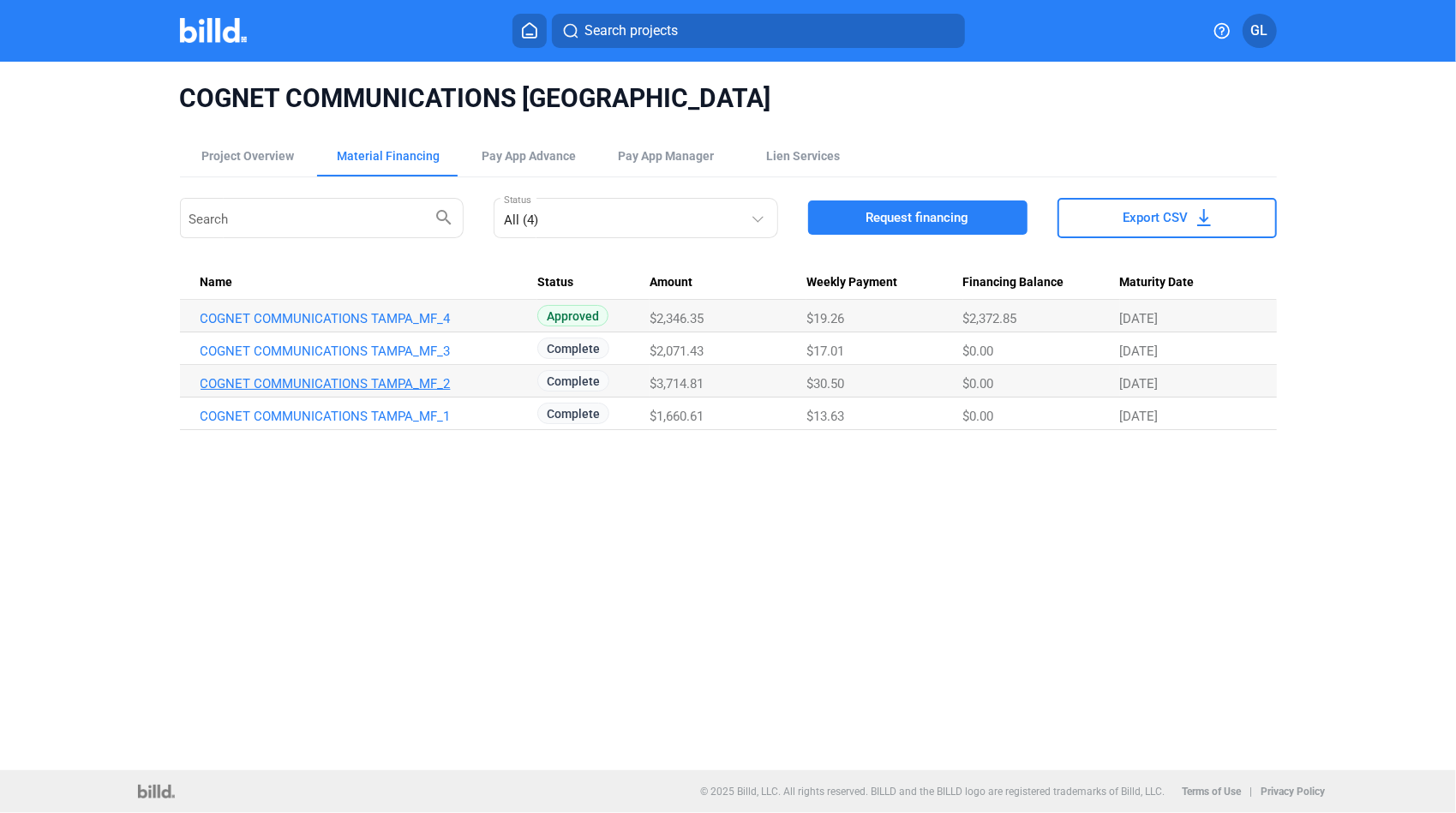
click at [268, 381] on link "COGNET COMMUNICATIONS TAMPA_MF_2" at bounding box center [366, 384] width 332 height 16
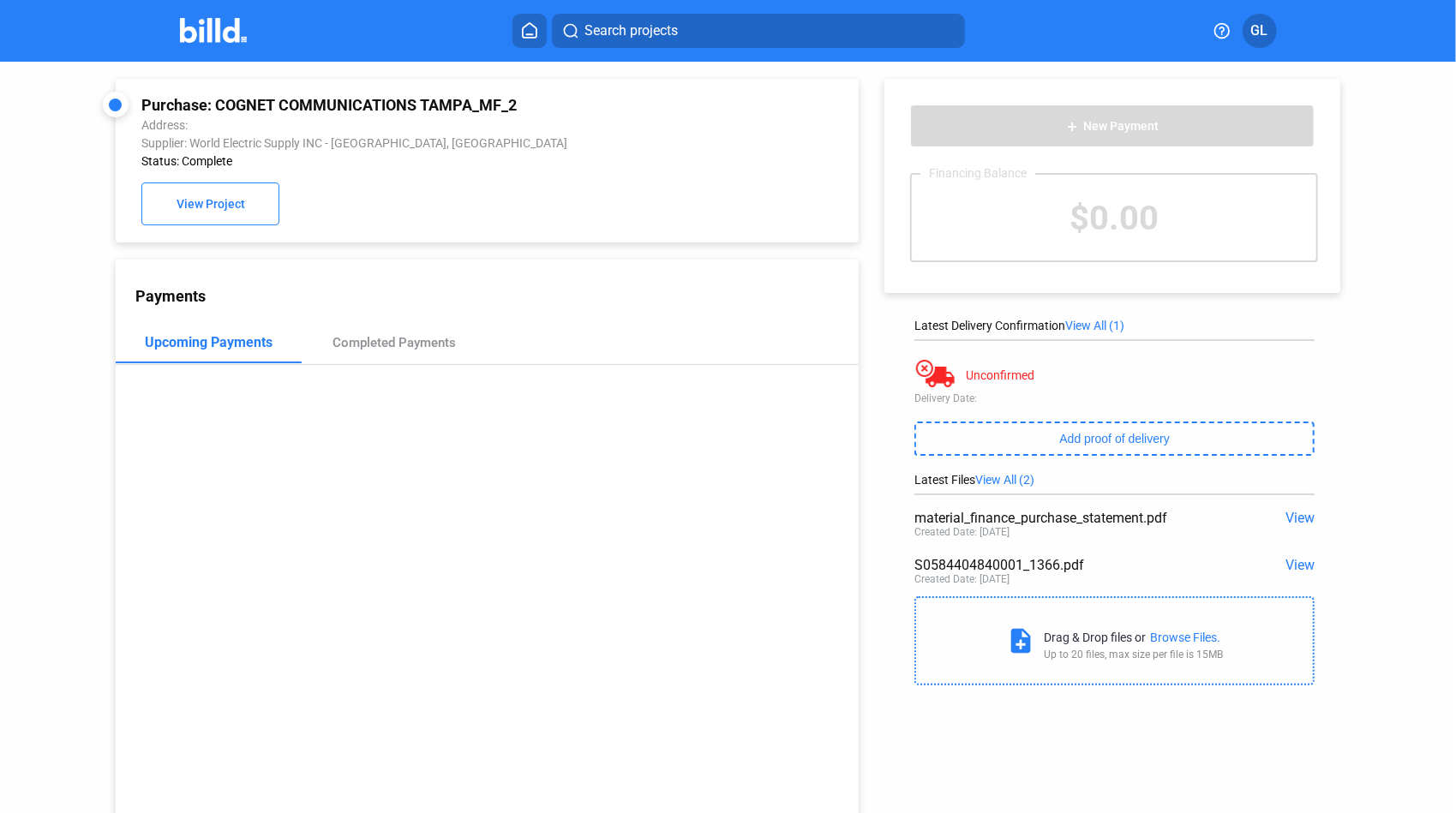
click at [1290, 568] on span "View" at bounding box center [1300, 565] width 29 height 17
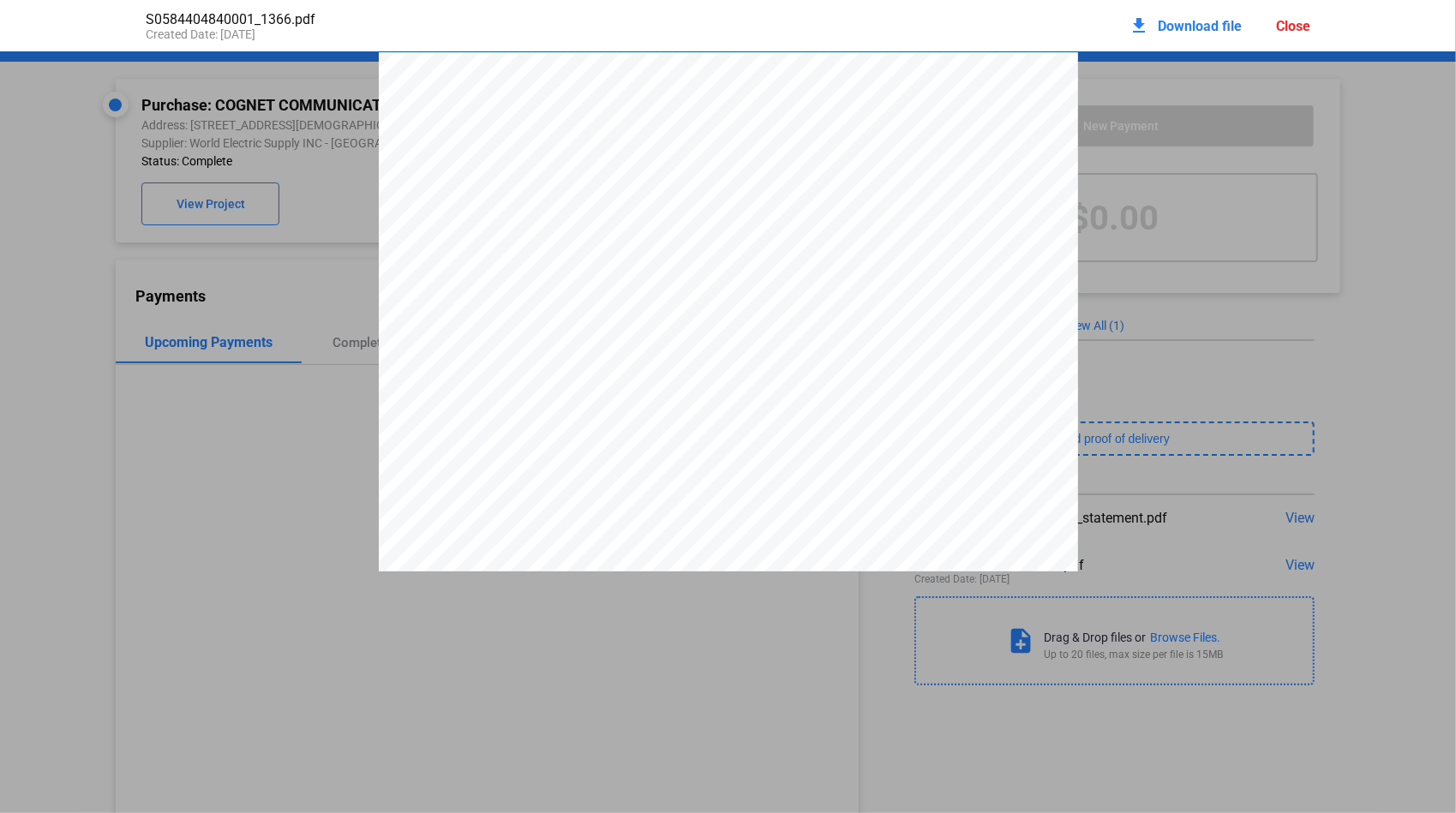
scroll to position [9, 0]
drag, startPoint x: 947, startPoint y: 145, endPoint x: 1024, endPoint y: 144, distance: 77.0
click at [1026, 144] on span "S058440484" at bounding box center [995, 139] width 90 height 14
drag, startPoint x: 1024, startPoint y: 144, endPoint x: 1010, endPoint y: 140, distance: 14.6
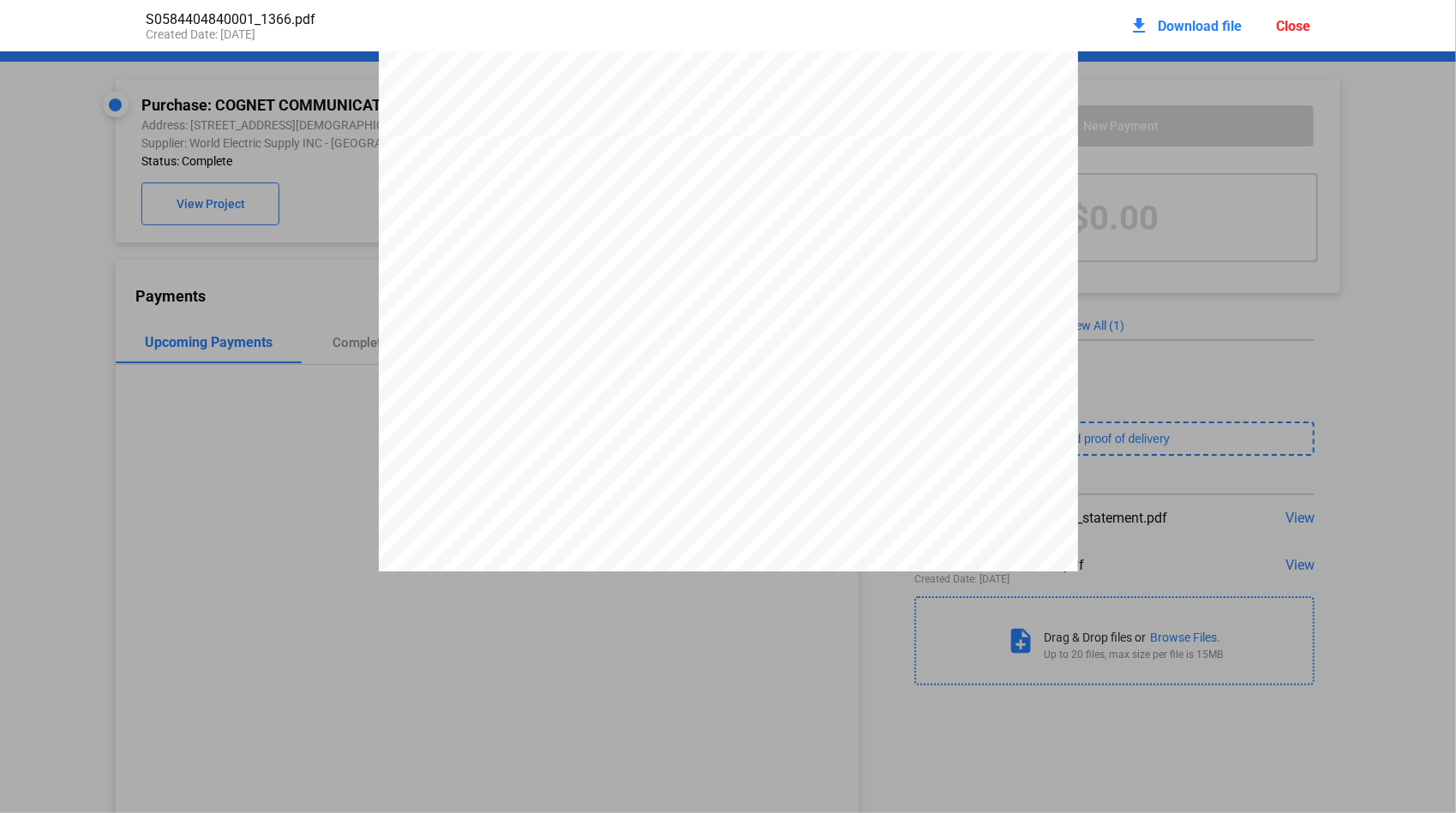
click at [1294, 30] on div "Close" at bounding box center [1293, 26] width 34 height 17
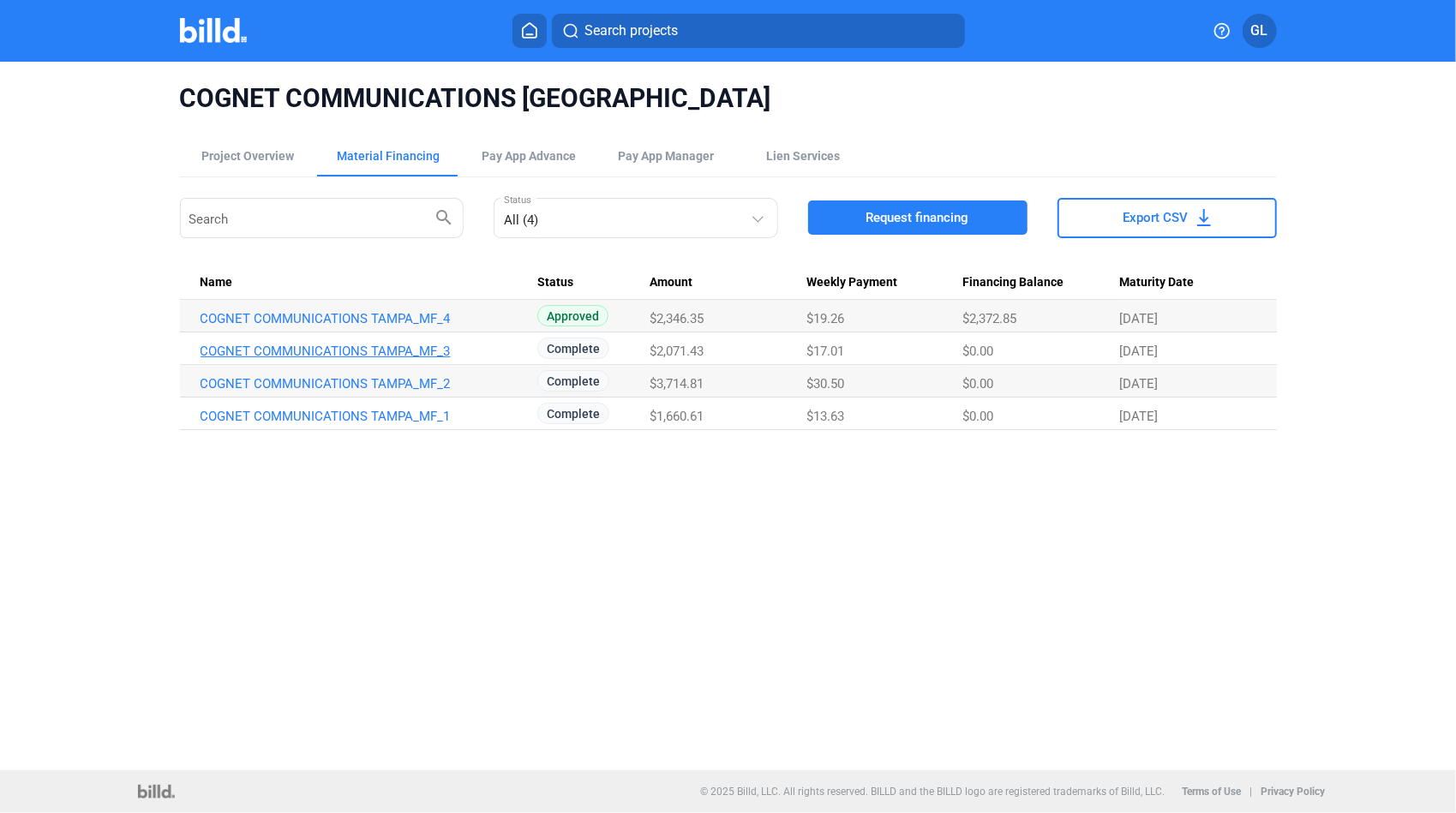
click at [380, 352] on link "COGNET COMMUNICATIONS TAMPA_MF_3" at bounding box center [366, 352] width 332 height 16
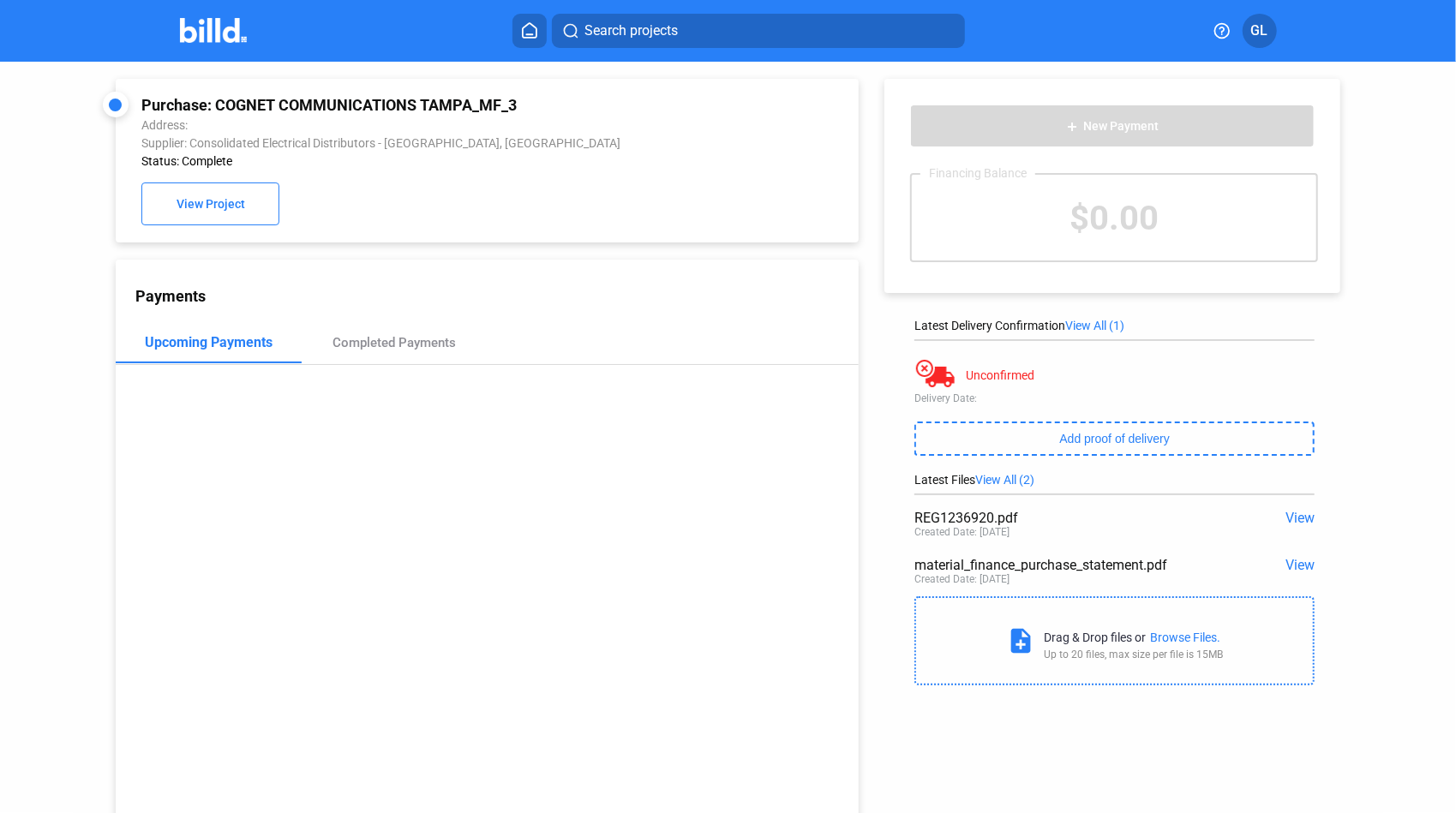
click at [1289, 515] on span "View" at bounding box center [1300, 517] width 29 height 17
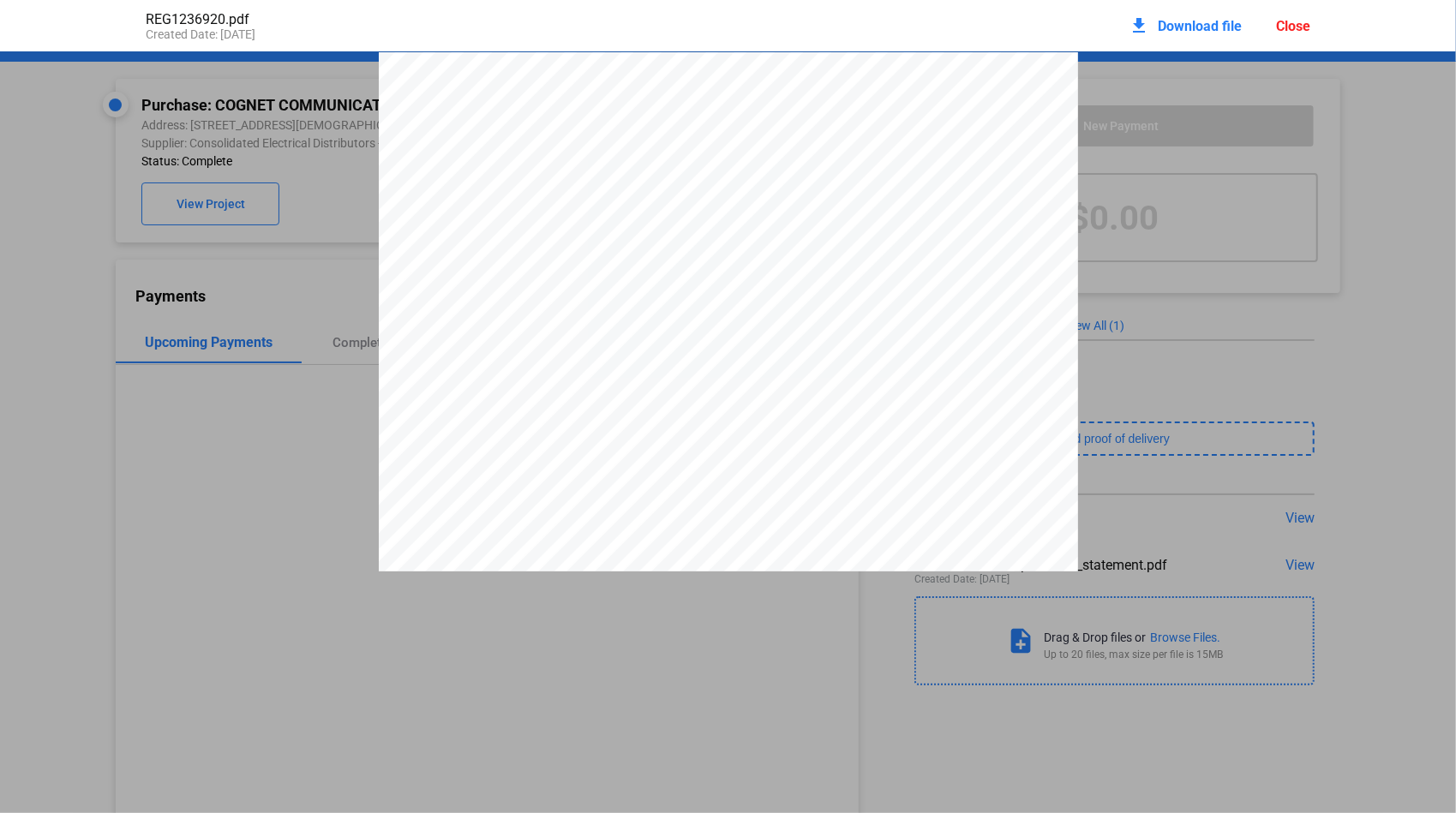
click at [1287, 23] on div "Close" at bounding box center [1293, 26] width 34 height 17
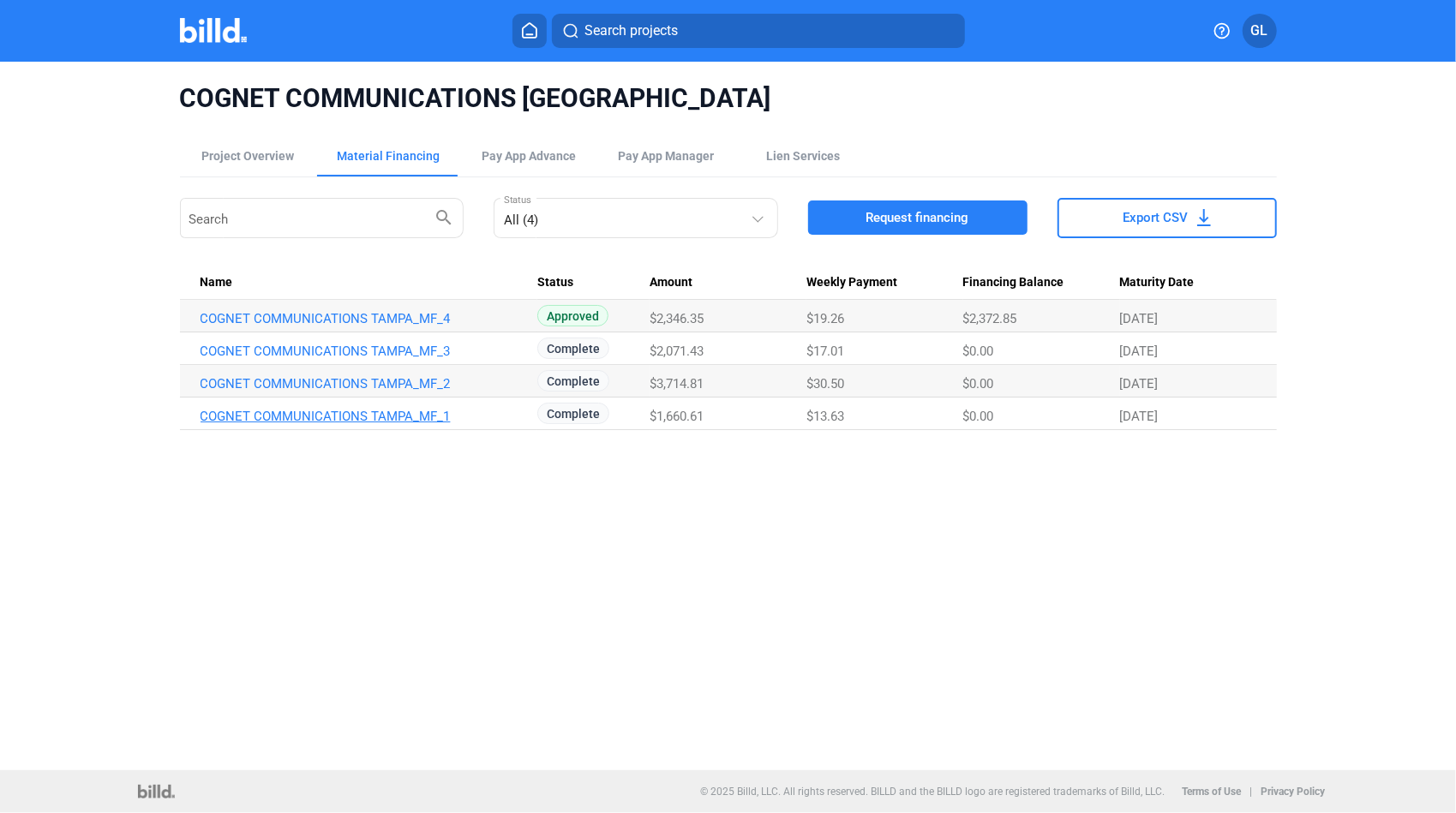
click at [296, 414] on link "COGNET COMMUNICATIONS TAMPA_MF_1" at bounding box center [366, 416] width 332 height 16
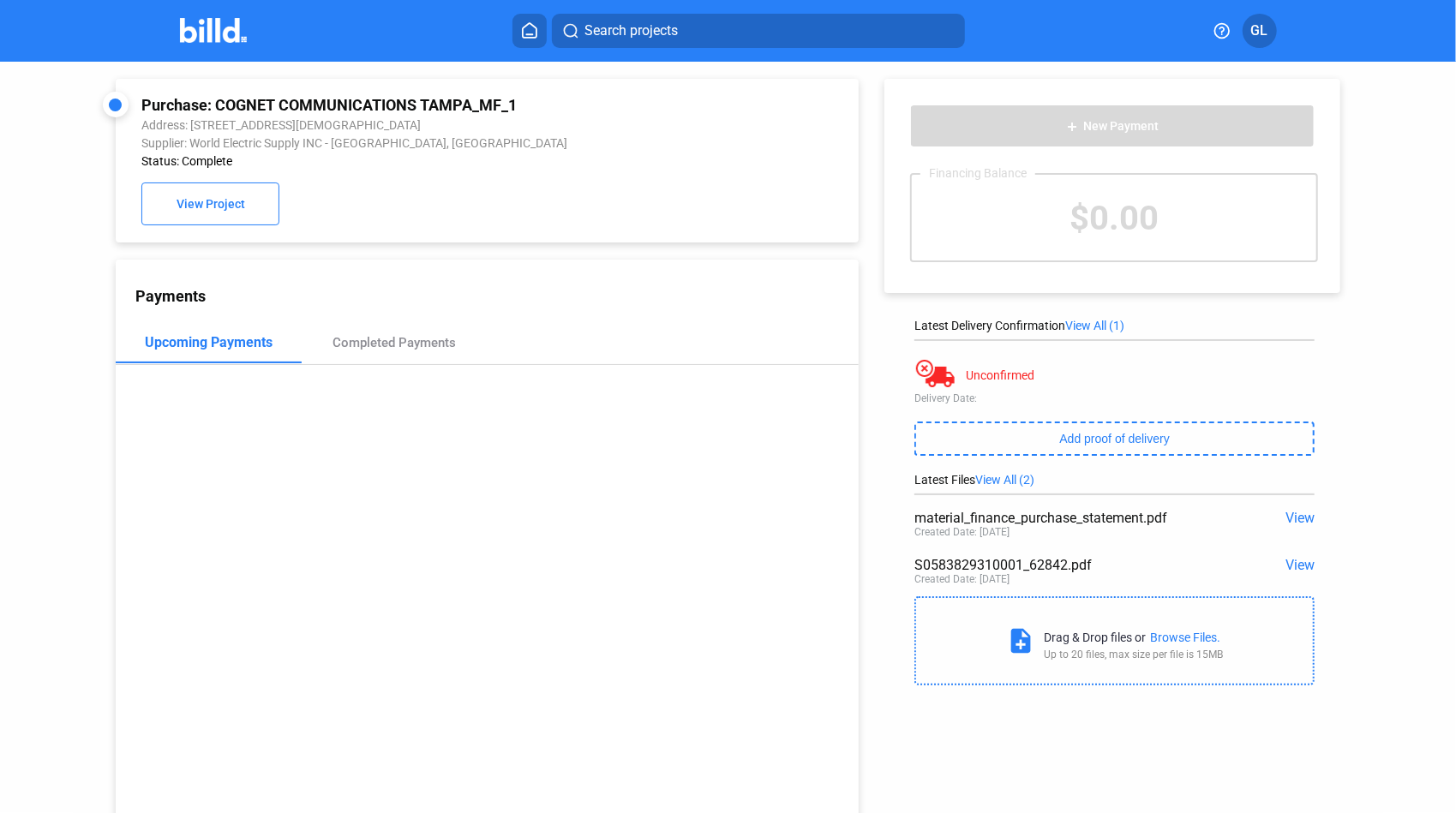
click at [1295, 564] on span "View" at bounding box center [1300, 565] width 29 height 17
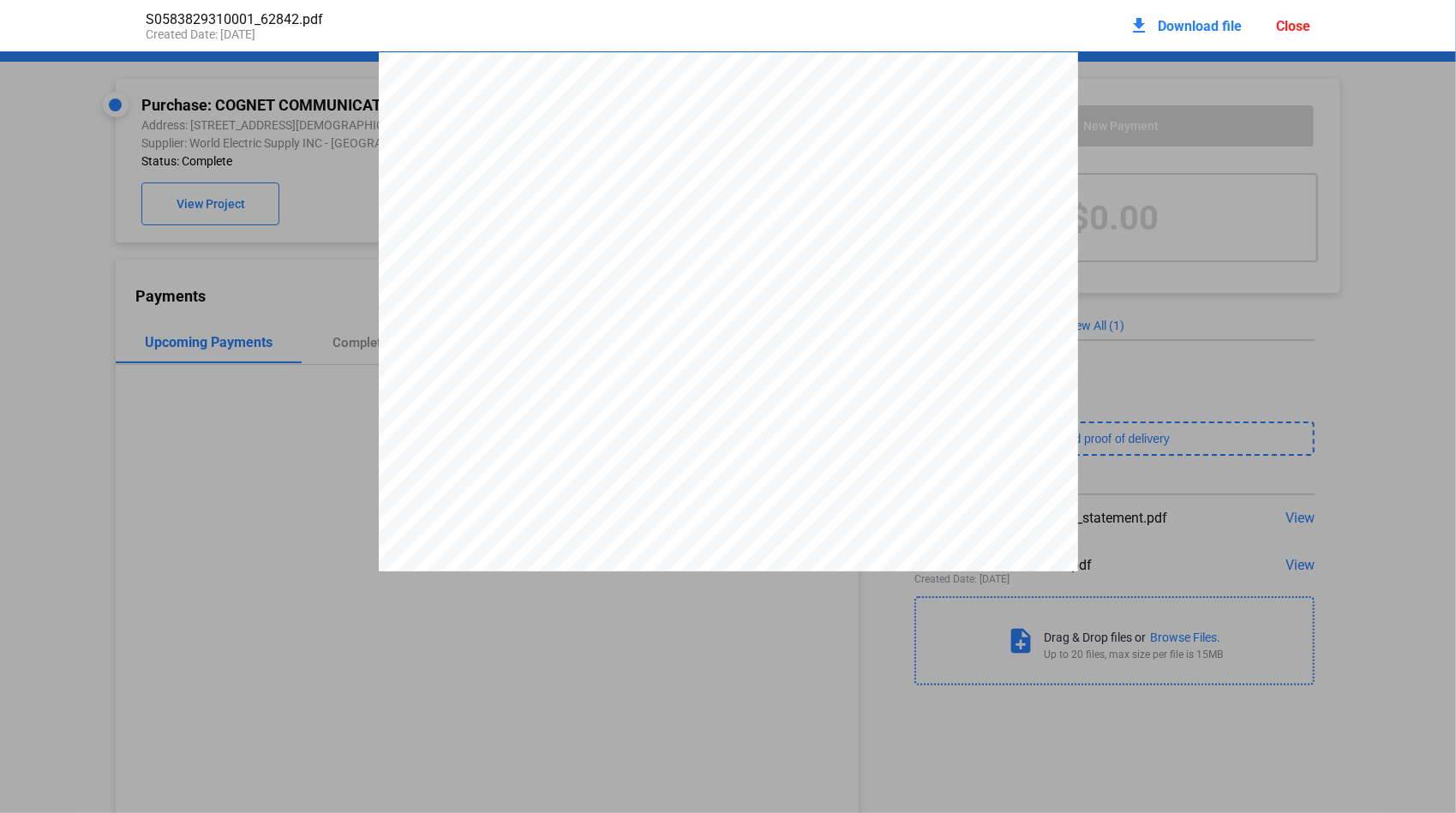
scroll to position [9, 0]
drag, startPoint x: 948, startPoint y: 149, endPoint x: 1027, endPoint y: 151, distance: 79.0
click at [1027, 146] on span "S058382931" at bounding box center [995, 139] width 90 height 14
